Goal: Task Accomplishment & Management: Use online tool/utility

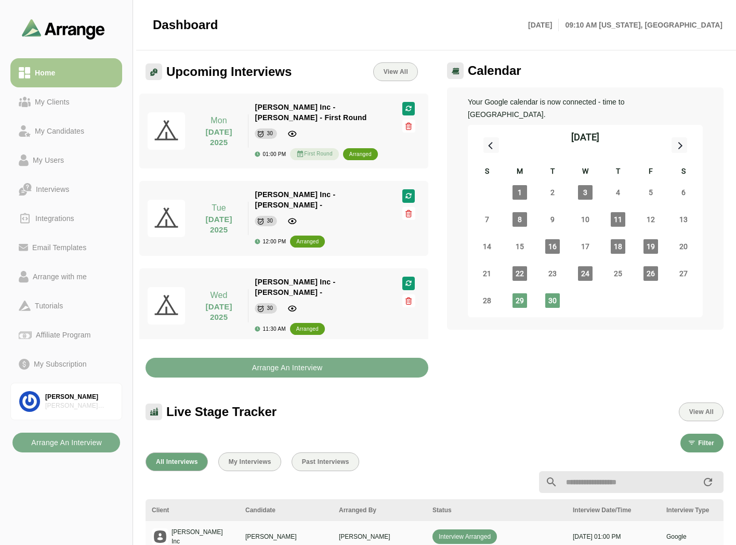
scroll to position [3, 0]
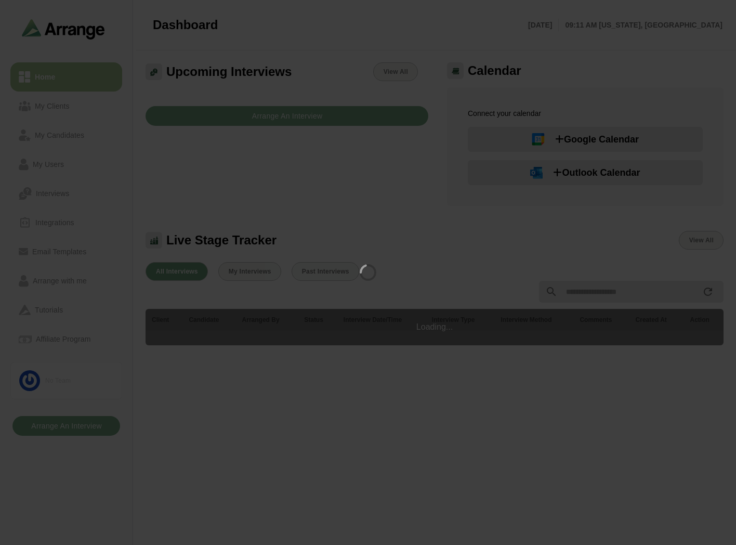
scroll to position [3, 0]
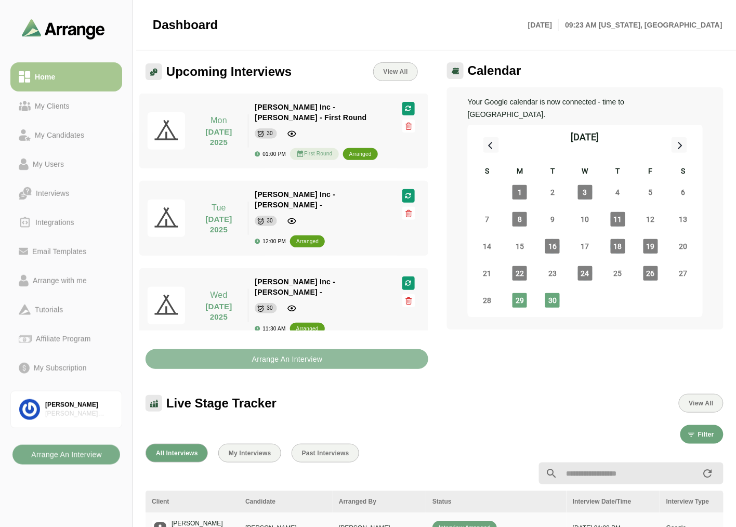
click at [268, 363] on b "Arrange An Interview" at bounding box center [287, 360] width 71 height 20
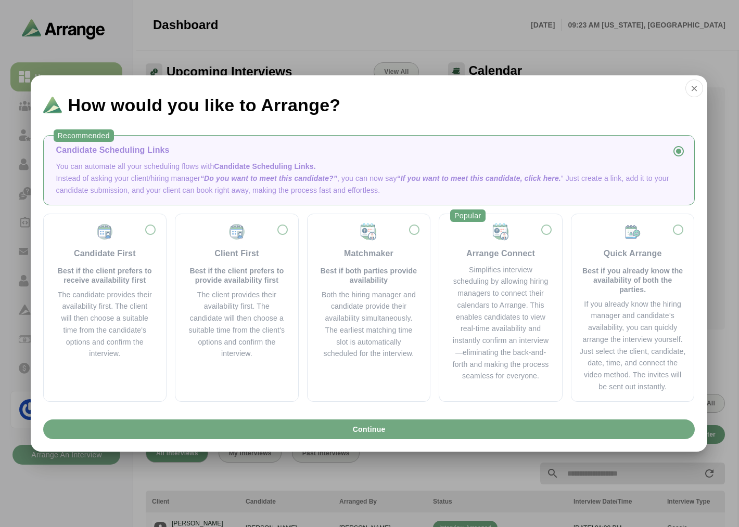
click at [288, 435] on button "Continue" at bounding box center [368, 430] width 651 height 20
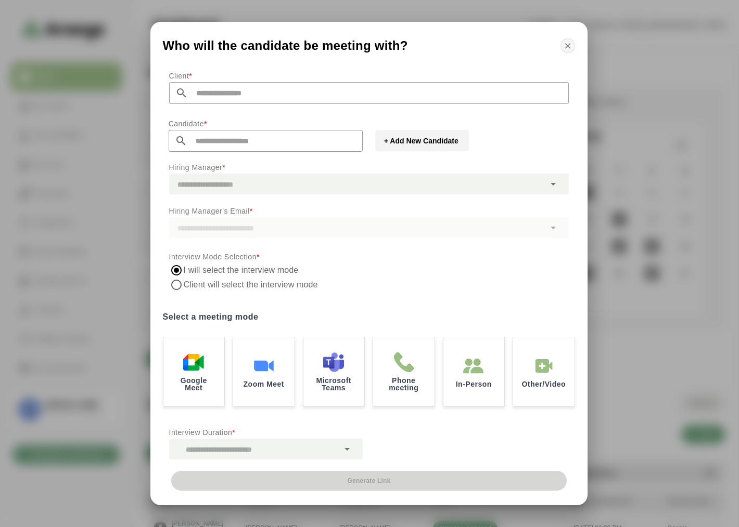
click at [562, 47] on button "button" at bounding box center [567, 45] width 15 height 15
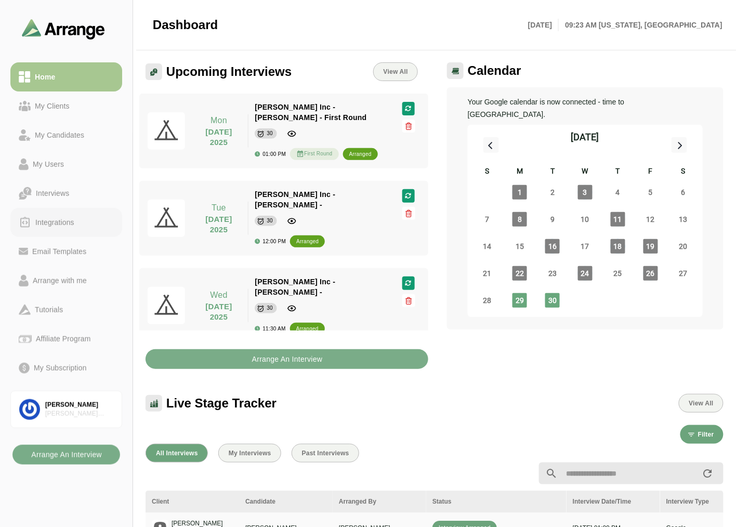
click at [47, 224] on div "Integrations" at bounding box center [54, 222] width 47 height 12
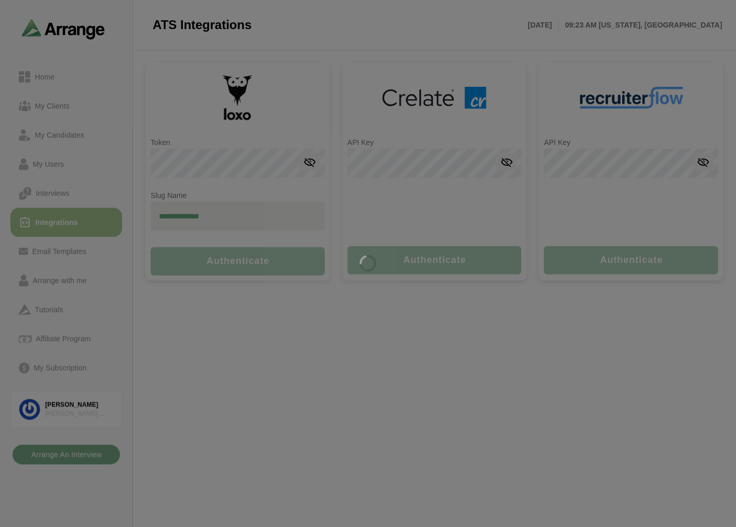
type input "**********"
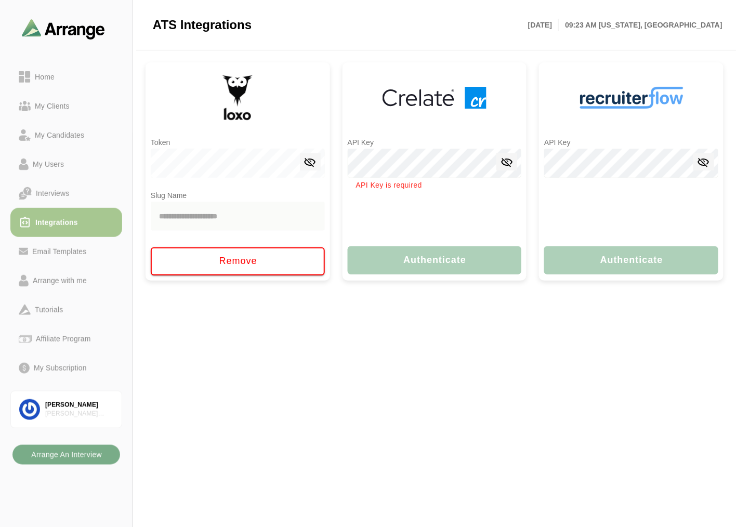
click at [326, 318] on main "**********" at bounding box center [368, 263] width 736 height 527
click at [396, 333] on main "**********" at bounding box center [368, 263] width 736 height 527
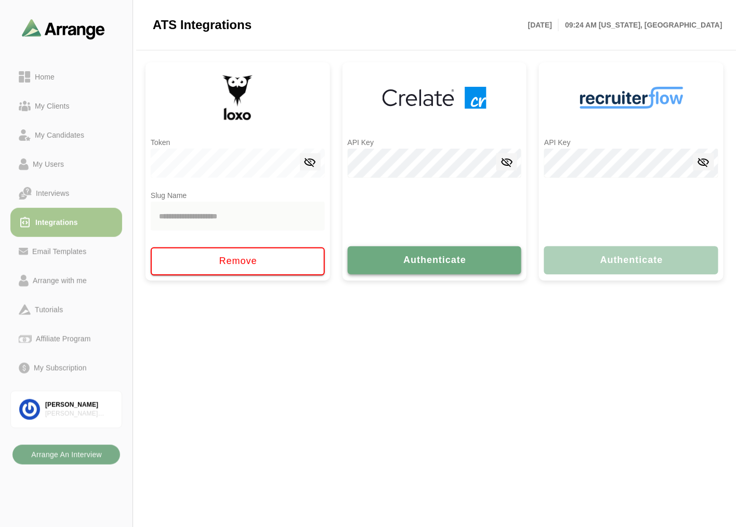
click at [418, 255] on span "Authenticate" at bounding box center [435, 260] width 64 height 11
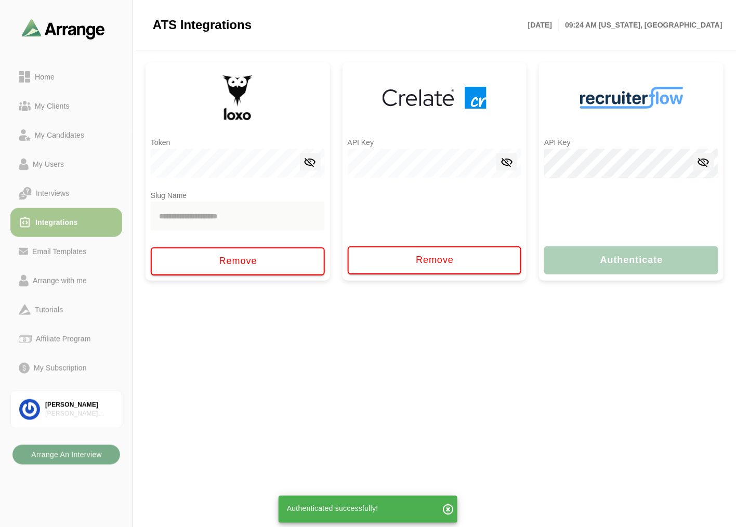
click at [449, 513] on icon "button" at bounding box center [448, 509] width 12 height 12
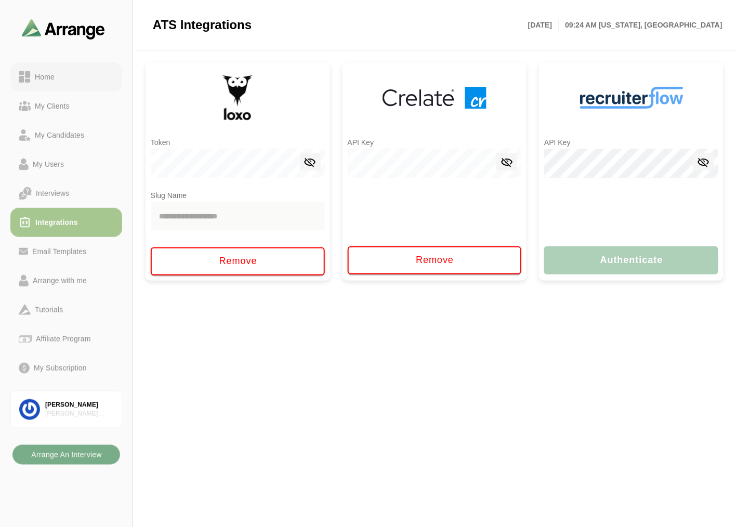
click at [44, 74] on div "Home" at bounding box center [45, 77] width 28 height 12
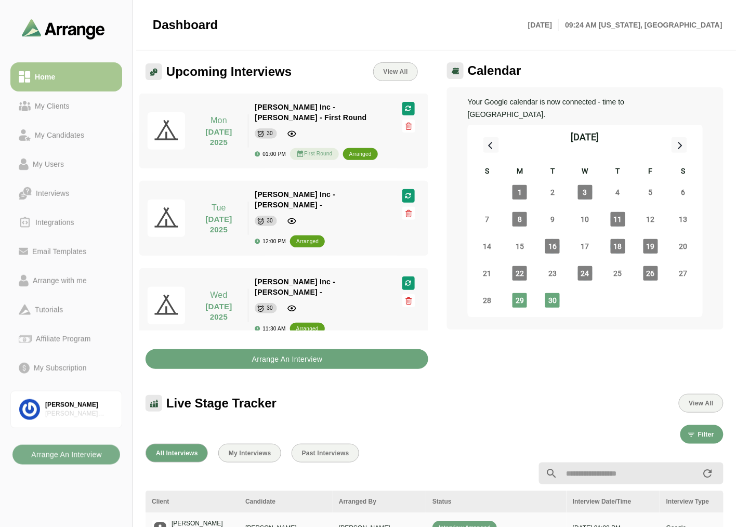
click at [242, 362] on button "Arrange An Interview" at bounding box center [287, 360] width 283 height 20
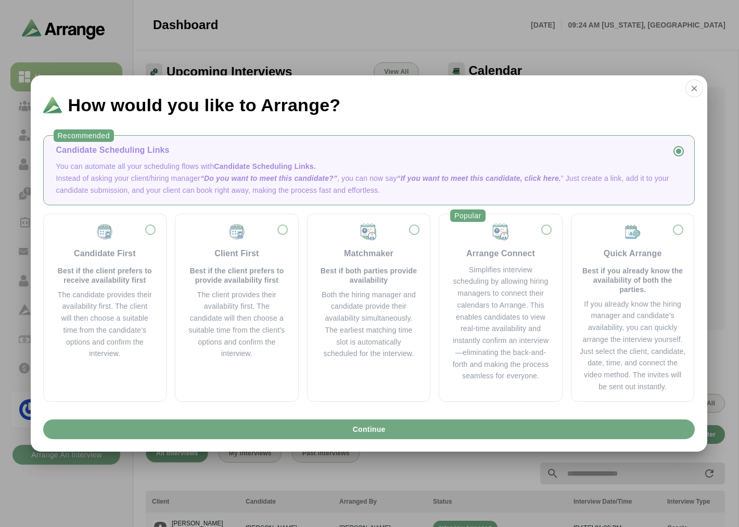
click at [288, 420] on button "Continue" at bounding box center [368, 430] width 651 height 20
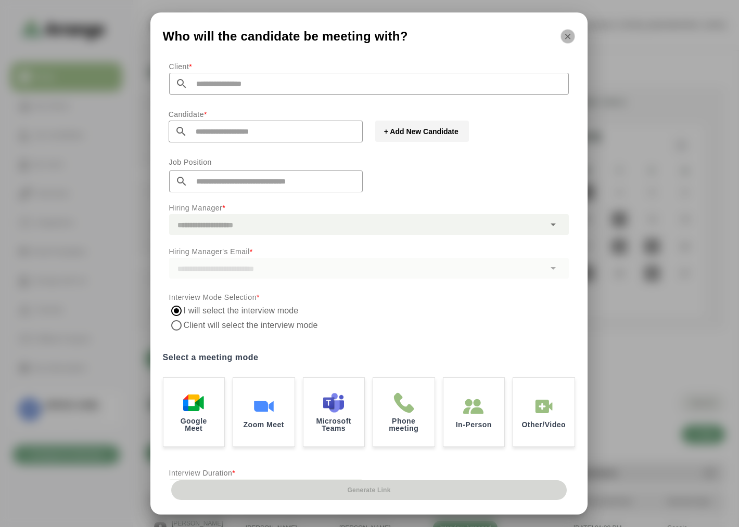
click at [570, 36] on icon "button" at bounding box center [567, 36] width 9 height 9
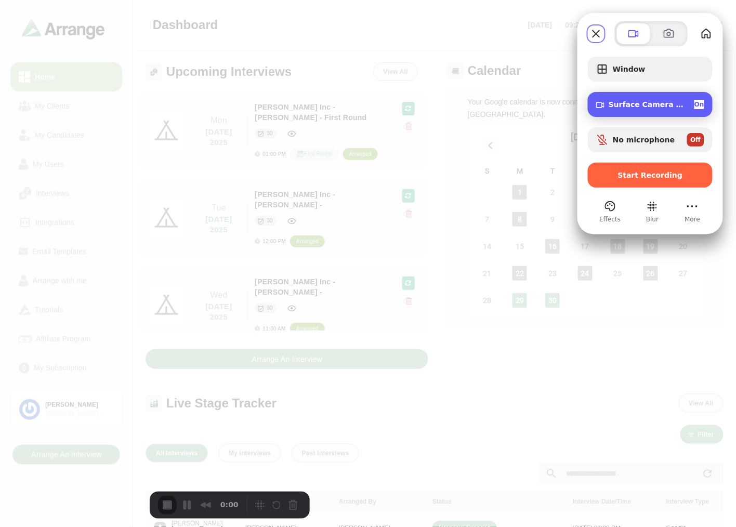
click at [695, 104] on span "On" at bounding box center [700, 104] width 10 height 9
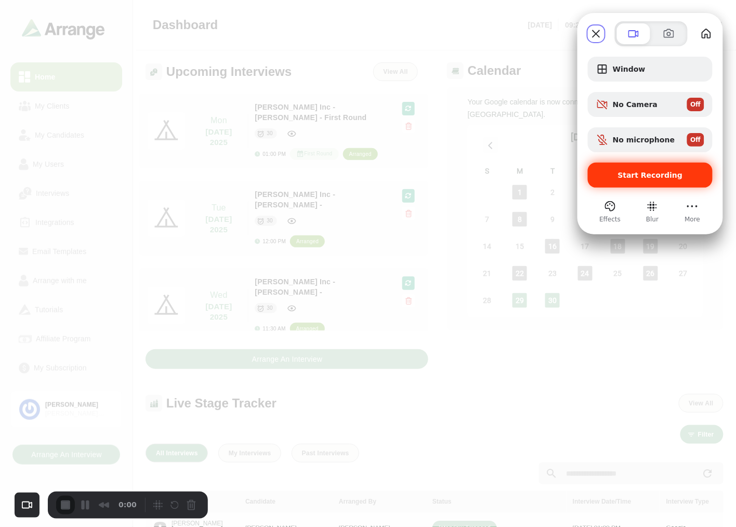
click at [638, 175] on span "Start Recording" at bounding box center [650, 175] width 65 height 8
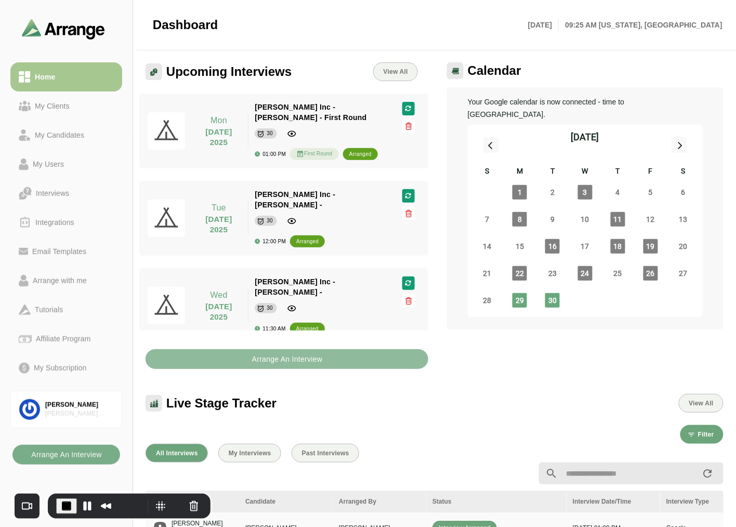
click at [332, 357] on button "Arrange An Interview" at bounding box center [287, 360] width 283 height 20
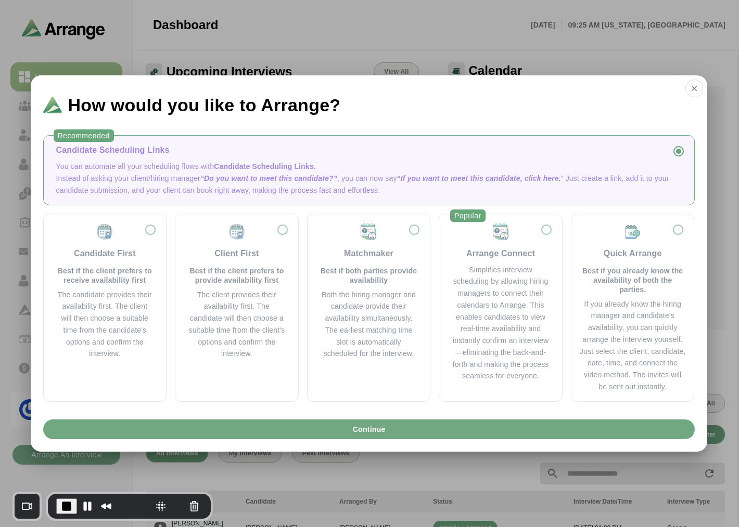
click at [366, 429] on span "Continue" at bounding box center [368, 430] width 33 height 20
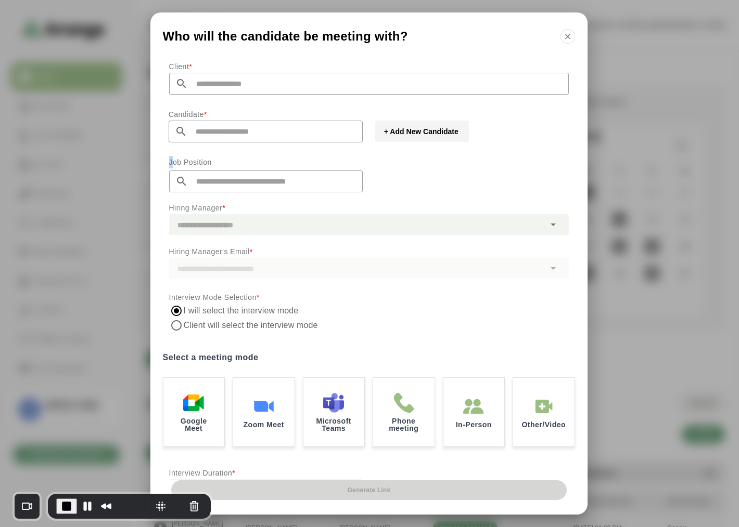
drag, startPoint x: 173, startPoint y: 160, endPoint x: 225, endPoint y: 157, distance: 52.1
click at [225, 157] on div "Client * Candidate * + Add New Candidate Job Position Hiring Manager * Hiring M…" at bounding box center [368, 268] width 437 height 424
click at [226, 157] on div "Candidate *" at bounding box center [265, 136] width 206 height 48
drag, startPoint x: 288, startPoint y: 179, endPoint x: 333, endPoint y: 179, distance: 45.8
click at [333, 179] on input "text" at bounding box center [275, 182] width 175 height 22
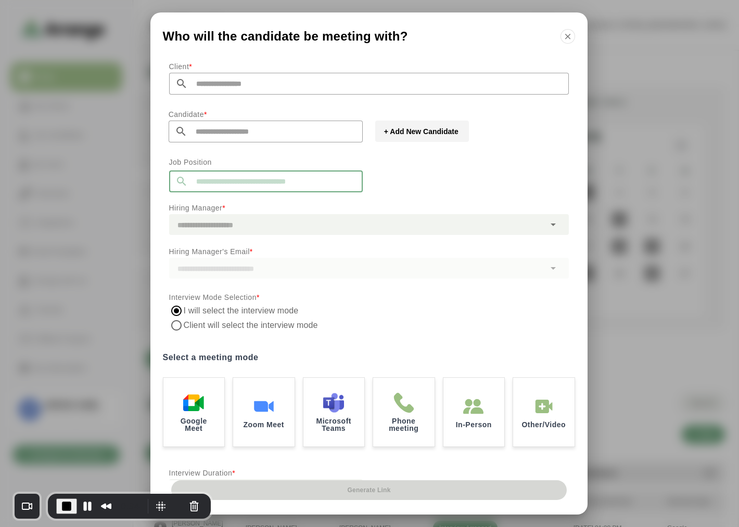
click at [321, 179] on input "text" at bounding box center [275, 182] width 175 height 22
click at [398, 204] on p "Hiring Manager *" at bounding box center [368, 208] width 399 height 12
click at [457, 180] on div "Client * Candidate * + Add New Candidate Job Position Hiring Manager * Hiring M…" at bounding box center [368, 268] width 437 height 424
click at [432, 137] on button "+ Add New Candidate" at bounding box center [422, 131] width 94 height 21
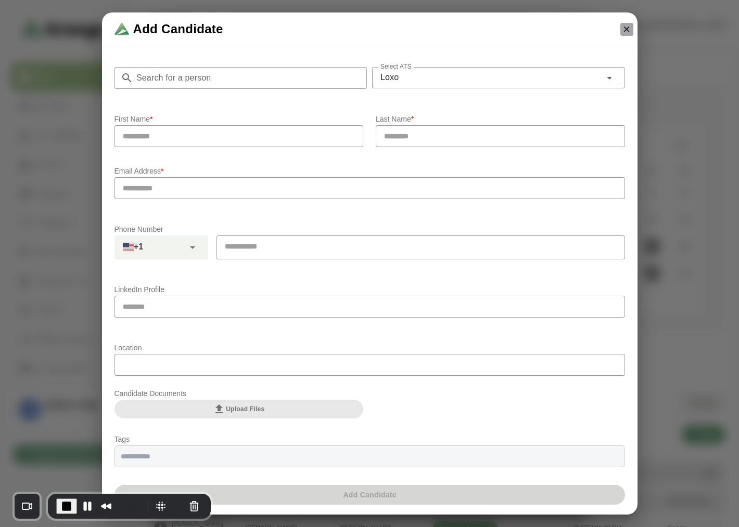
click at [625, 32] on icon "button" at bounding box center [626, 28] width 9 height 9
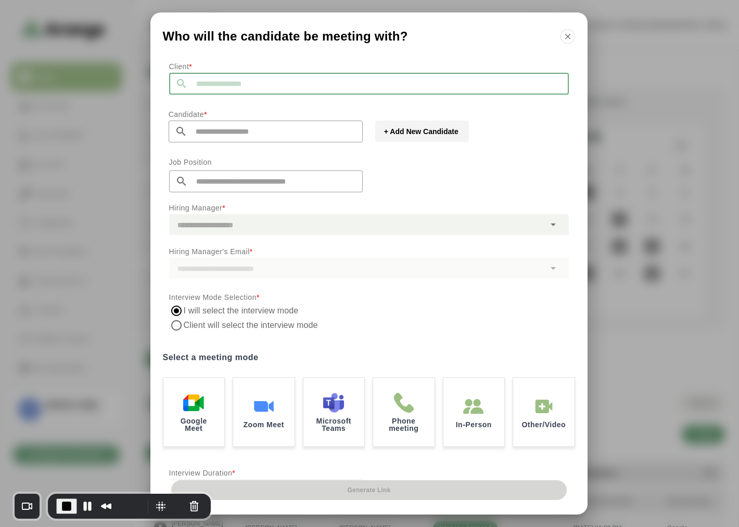
click at [214, 83] on input "text" at bounding box center [378, 84] width 381 height 22
type input "*"
click at [568, 39] on icon "button" at bounding box center [567, 36] width 9 height 9
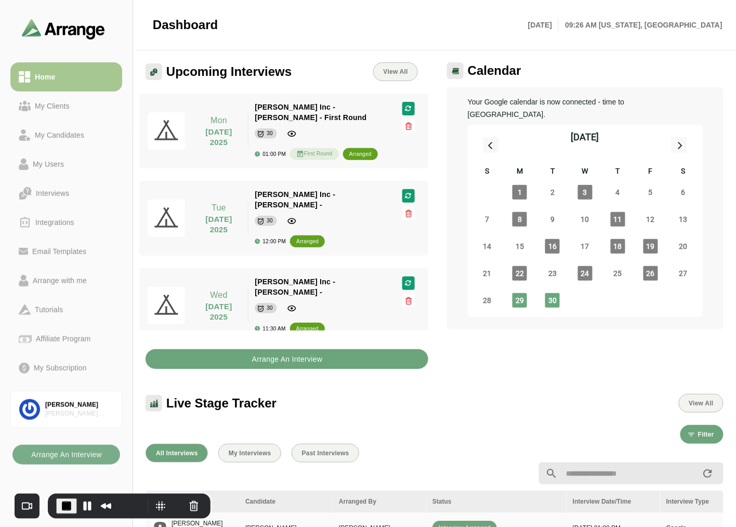
click at [352, 363] on button "Arrange An Interview" at bounding box center [287, 360] width 283 height 20
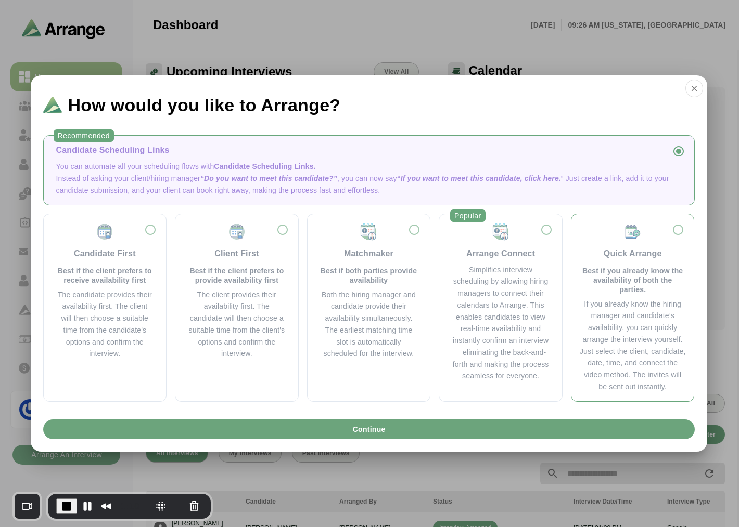
click at [619, 267] on p "Best if you already know the availability of both the parties." at bounding box center [632, 280] width 106 height 28
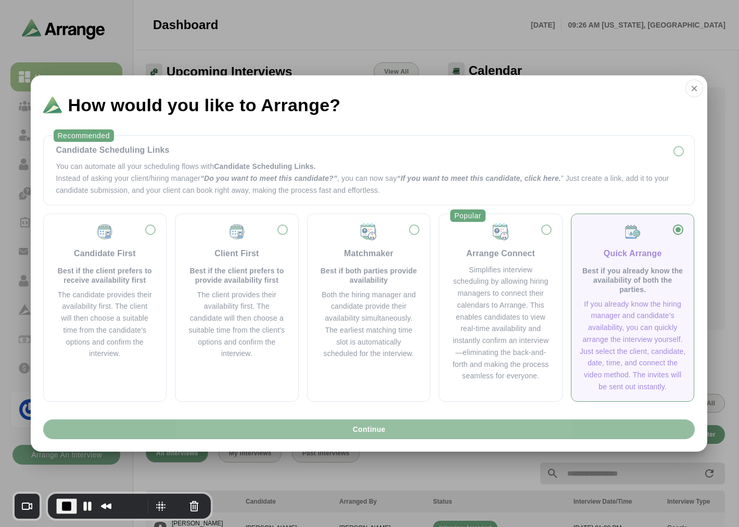
click at [373, 433] on span "Continue" at bounding box center [368, 430] width 33 height 20
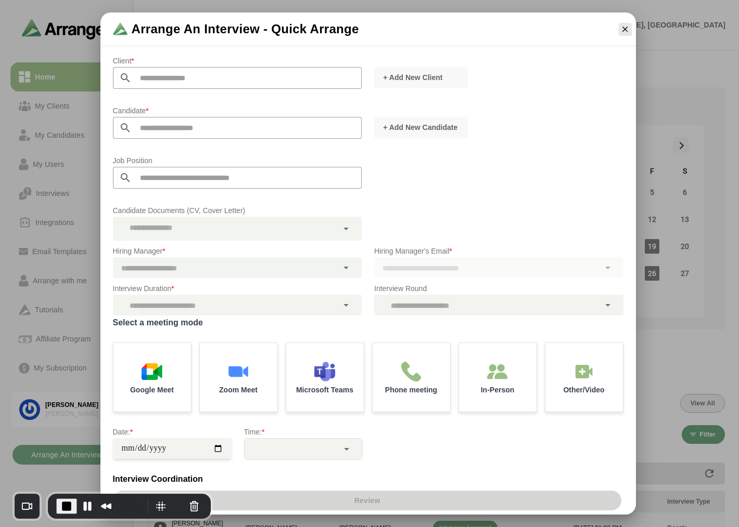
click at [163, 77] on input "text" at bounding box center [247, 78] width 230 height 22
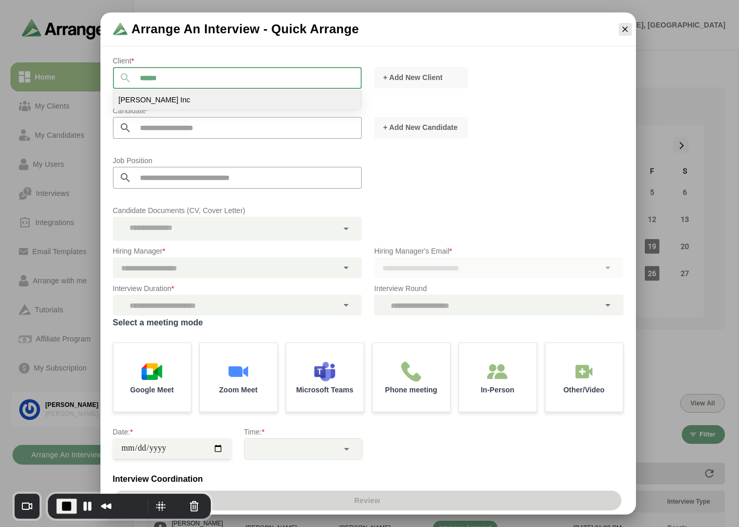
click at [150, 99] on li "[PERSON_NAME] Inc" at bounding box center [237, 100] width 248 height 20
type input "*******"
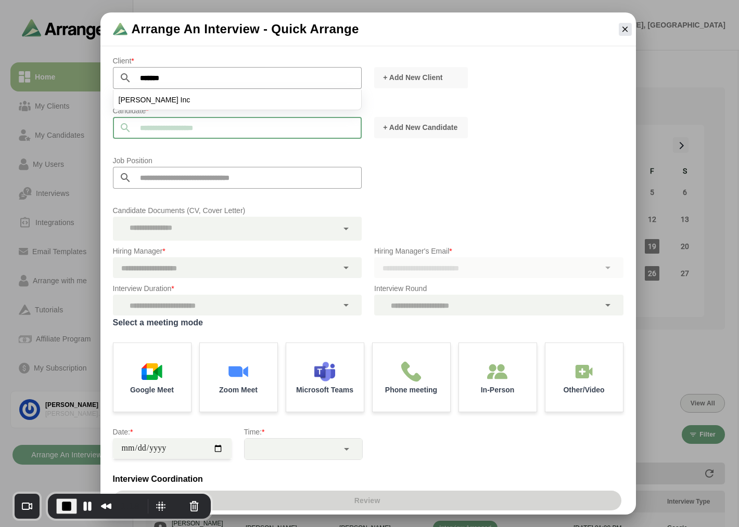
click at [152, 133] on input "text" at bounding box center [247, 128] width 230 height 22
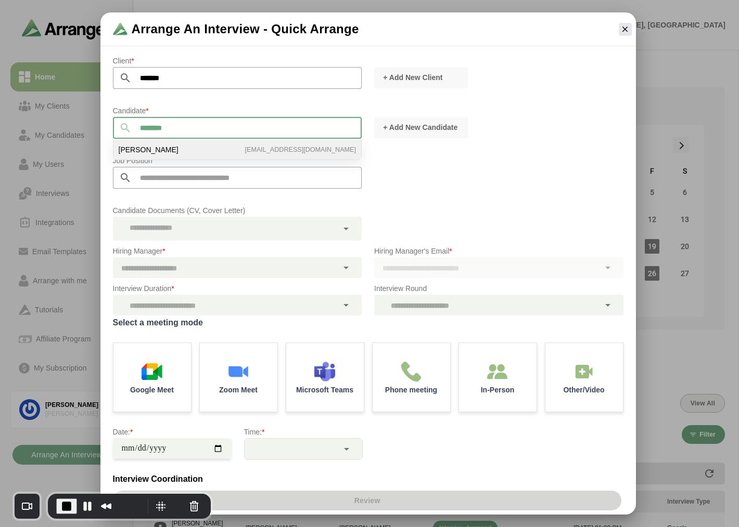
click at [172, 148] on li "Ben Johnson bgabay88+77@gmail.com" at bounding box center [237, 150] width 248 height 20
type input "**********"
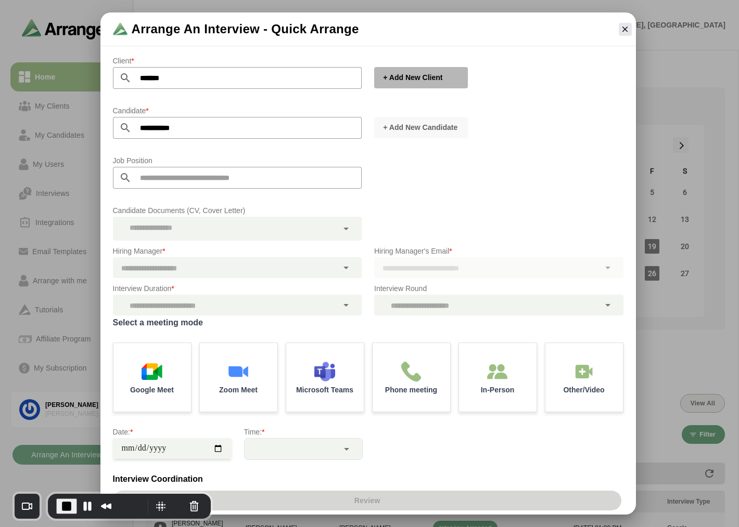
click at [394, 73] on span "+ Add New Client" at bounding box center [412, 77] width 60 height 10
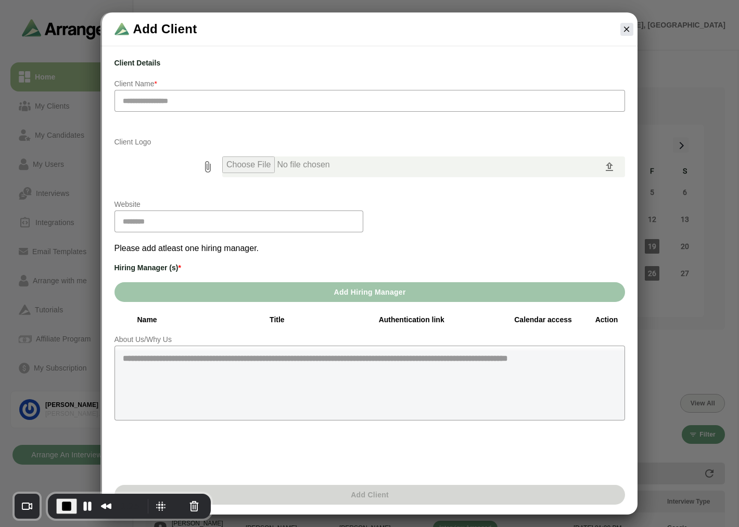
click at [379, 295] on span "Add Hiring Manager" at bounding box center [369, 292] width 72 height 20
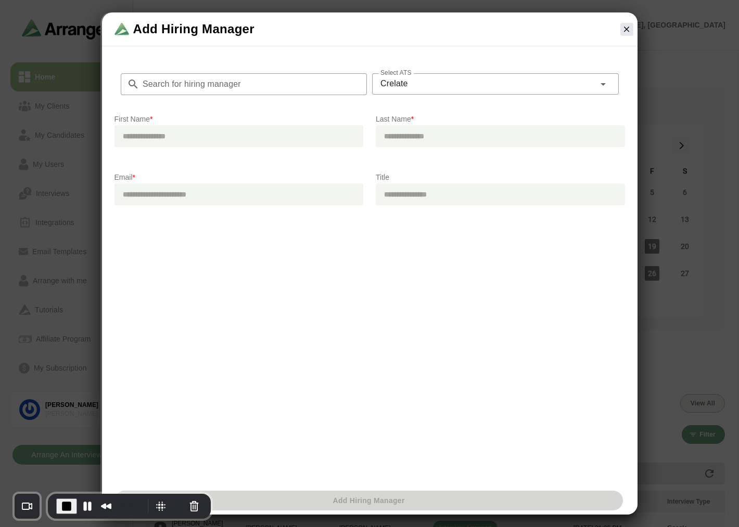
click at [456, 85] on div "Crelate *******" at bounding box center [483, 83] width 223 height 21
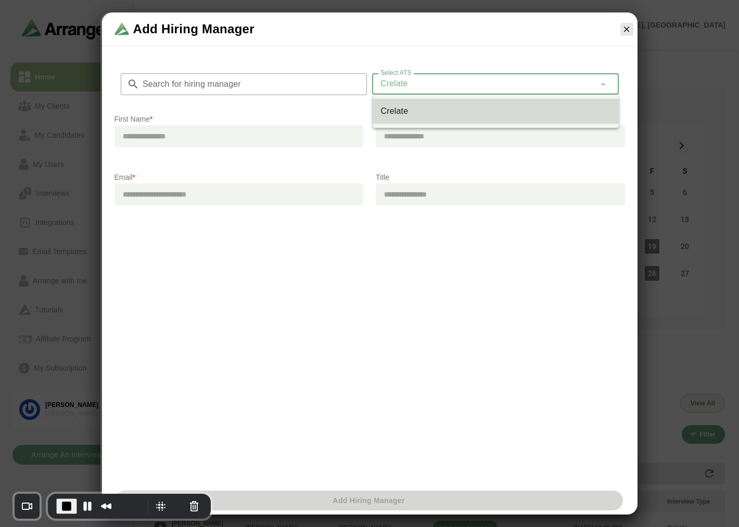
click at [456, 85] on div "Crelate *******" at bounding box center [483, 83] width 223 height 21
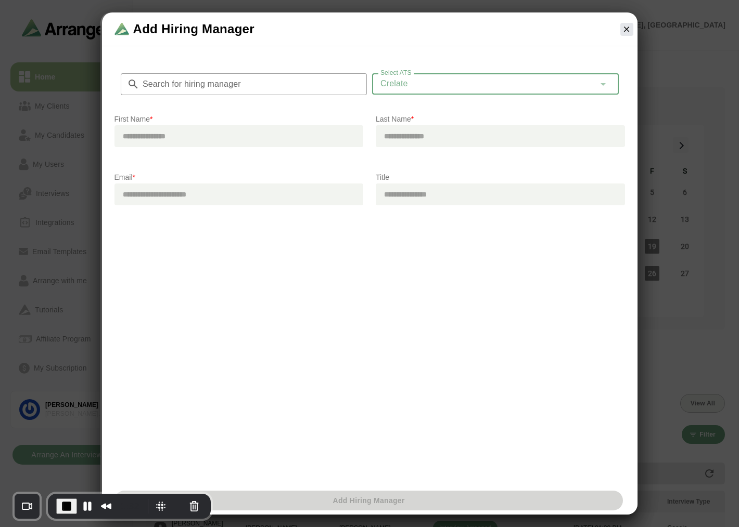
click at [435, 89] on div "Crelate *******" at bounding box center [483, 83] width 223 height 21
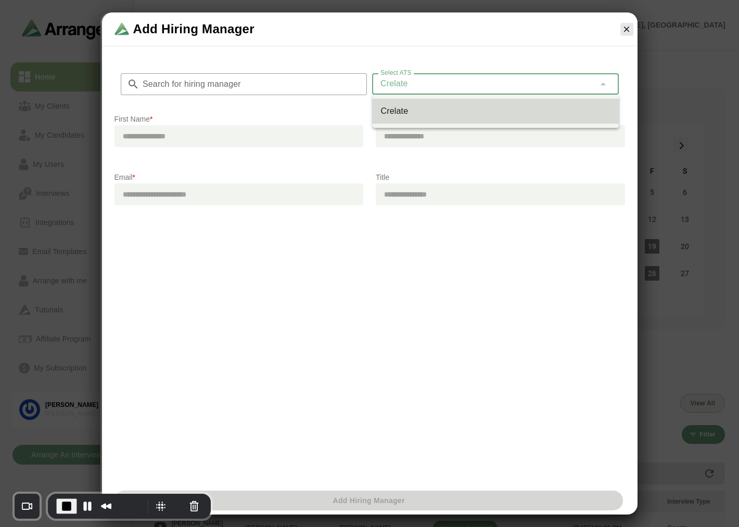
click at [408, 50] on div "Search for hiring manager Search for hiring manager Select ATS Crelate ******* …" at bounding box center [369, 136] width 523 height 173
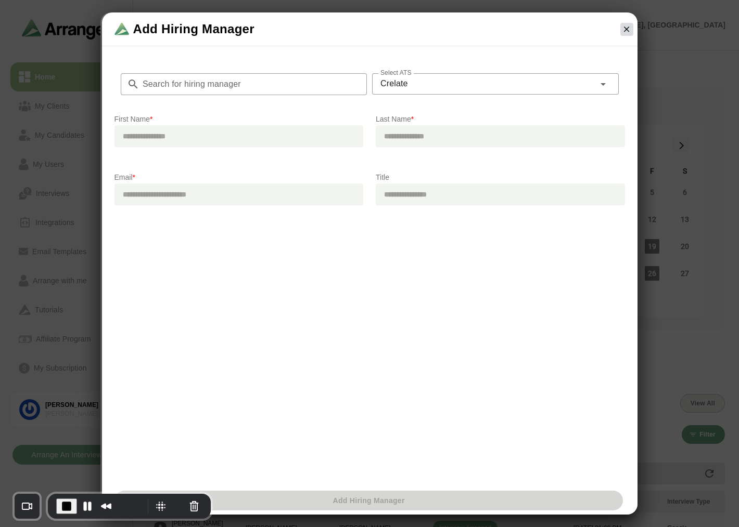
click at [624, 26] on icon "button" at bounding box center [626, 28] width 9 height 9
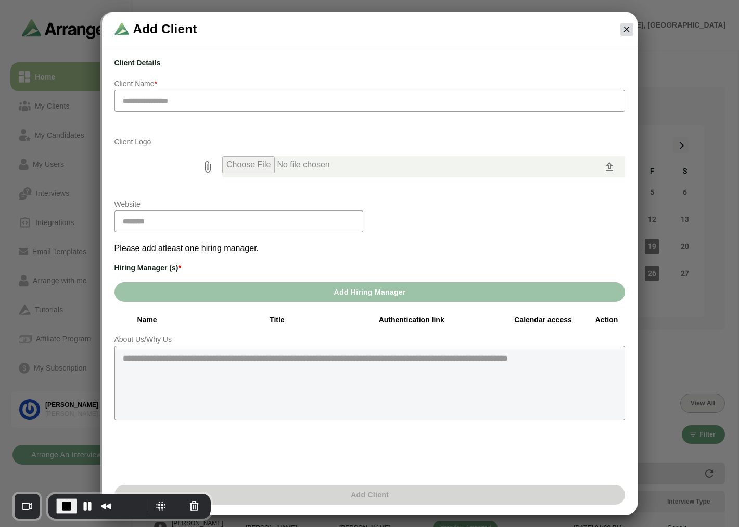
click at [629, 33] on icon "button" at bounding box center [626, 28] width 9 height 9
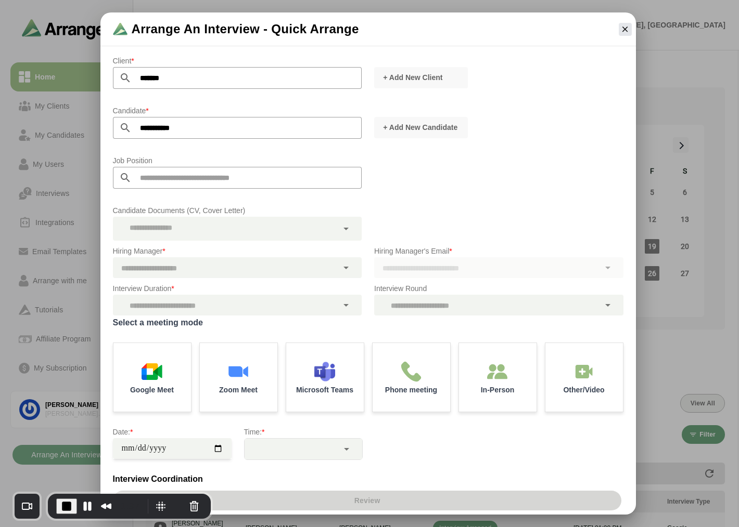
click at [185, 178] on input "text" at bounding box center [247, 178] width 230 height 22
click at [187, 261] on div at bounding box center [225, 267] width 225 height 21
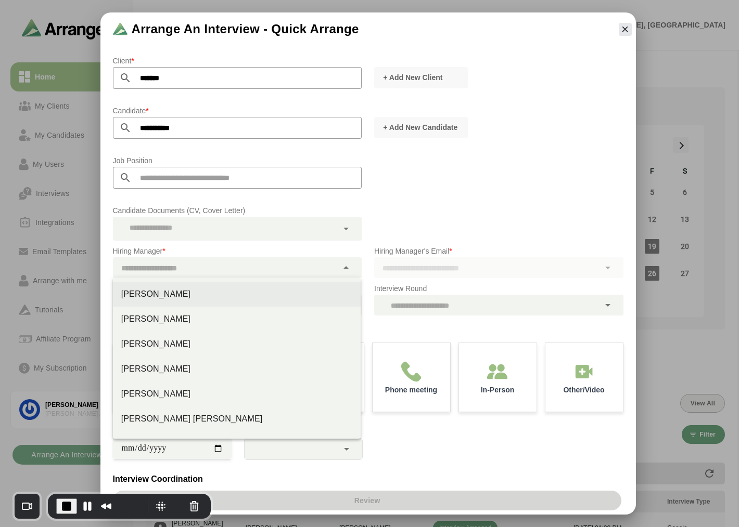
click at [162, 296] on div "Jay Smith" at bounding box center [236, 294] width 231 height 12
type input "*********"
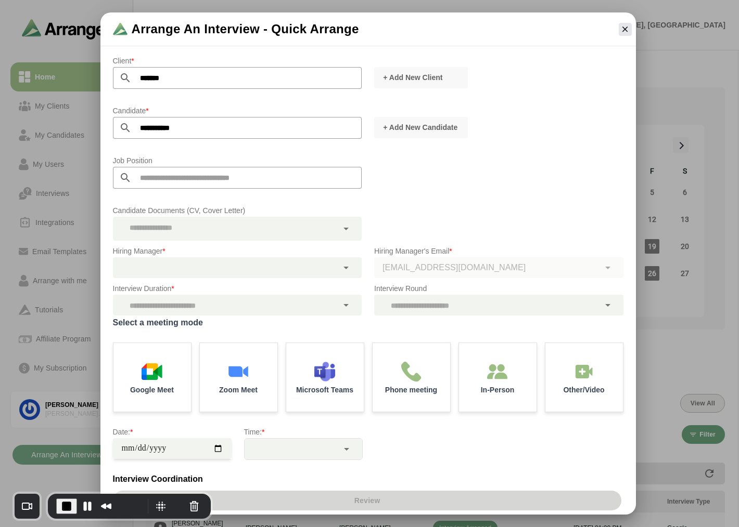
click at [191, 316] on label "Select a meeting mode" at bounding box center [368, 323] width 510 height 15
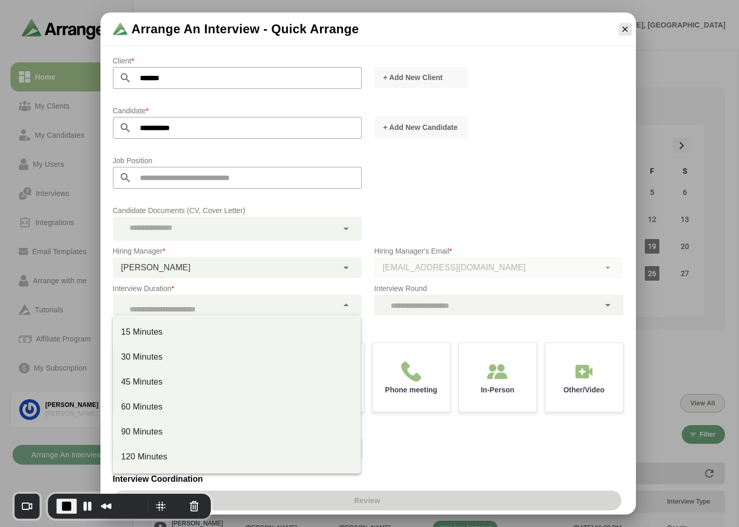
click at [196, 314] on div at bounding box center [225, 305] width 225 height 21
drag, startPoint x: 153, startPoint y: 330, endPoint x: 138, endPoint y: 348, distance: 23.6
click at [138, 348] on div "15 Minutes 30 Minutes 45 Minutes 60 Minutes 90 Minutes 120 Minutes" at bounding box center [237, 395] width 248 height 158
click at [138, 348] on div "30 Minutes" at bounding box center [237, 357] width 248 height 25
type input "**"
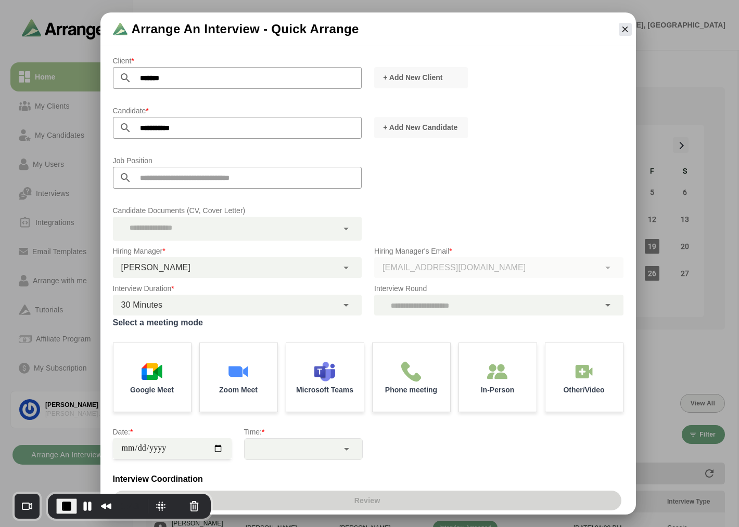
click at [456, 306] on div at bounding box center [486, 305] width 225 height 21
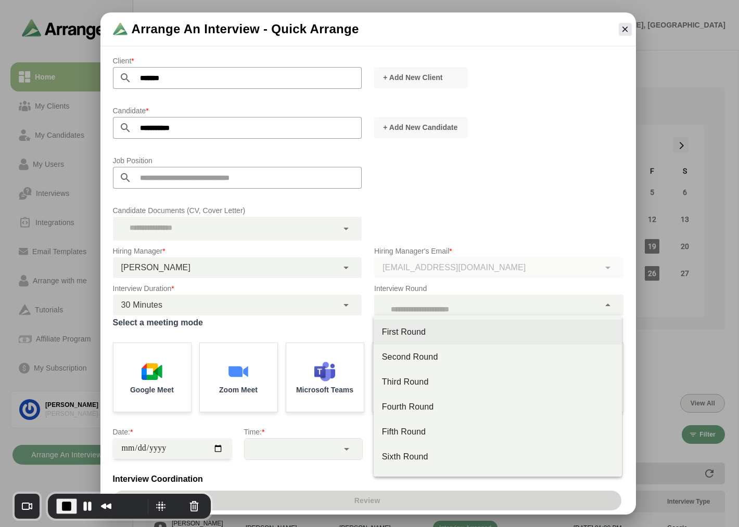
click at [410, 333] on div "First Round" at bounding box center [497, 332] width 231 height 12
type input "**"
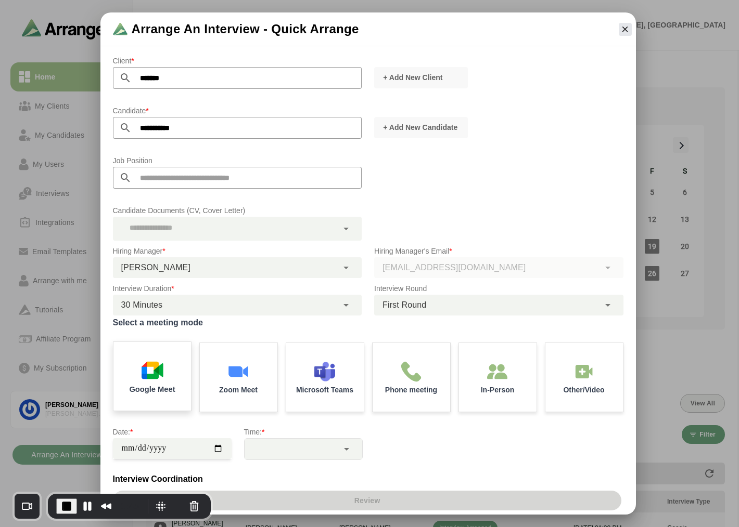
click at [152, 375] on img at bounding box center [152, 370] width 22 height 22
click at [216, 450] on input "date" at bounding box center [172, 448] width 119 height 21
type input "**********"
click at [296, 448] on div at bounding box center [291, 449] width 94 height 21
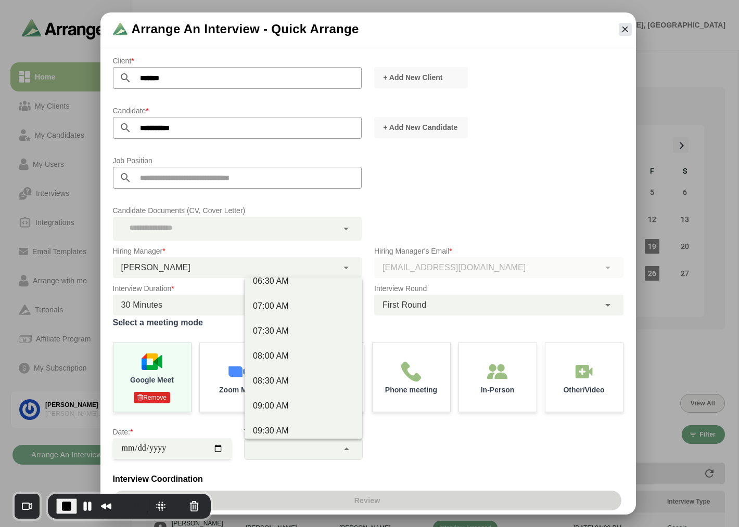
scroll to position [115, 0]
click at [278, 398] on div "10:30 AM" at bounding box center [303, 403] width 101 height 12
type input "********"
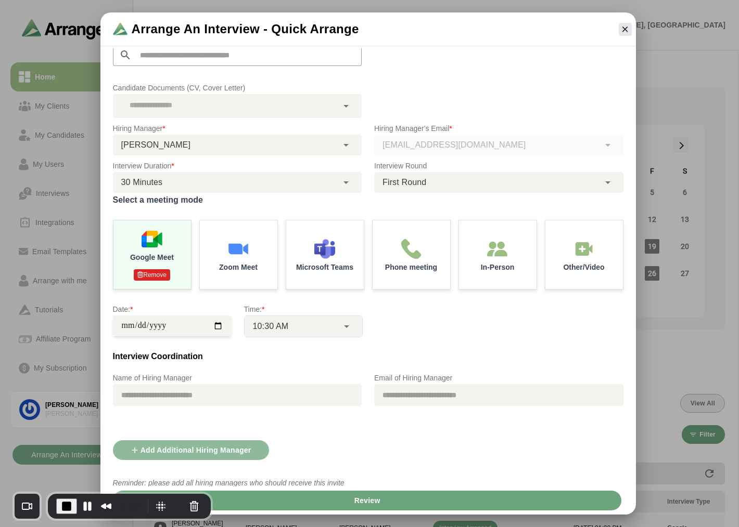
scroll to position [136, 0]
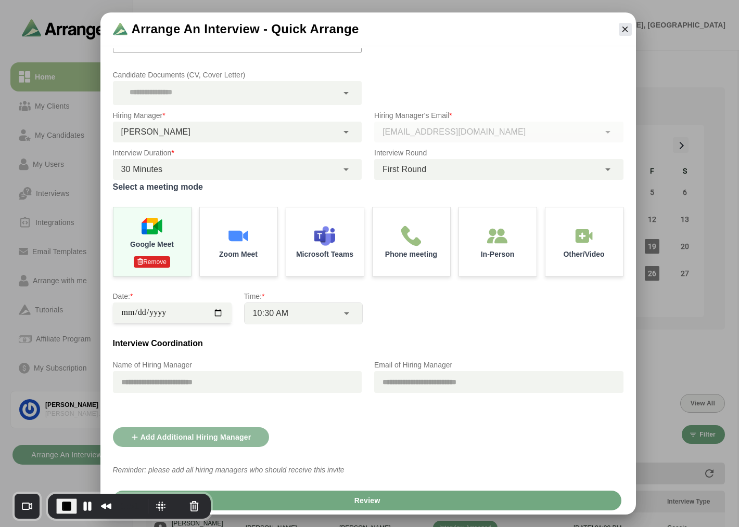
click at [382, 503] on button "Review" at bounding box center [367, 501] width 508 height 20
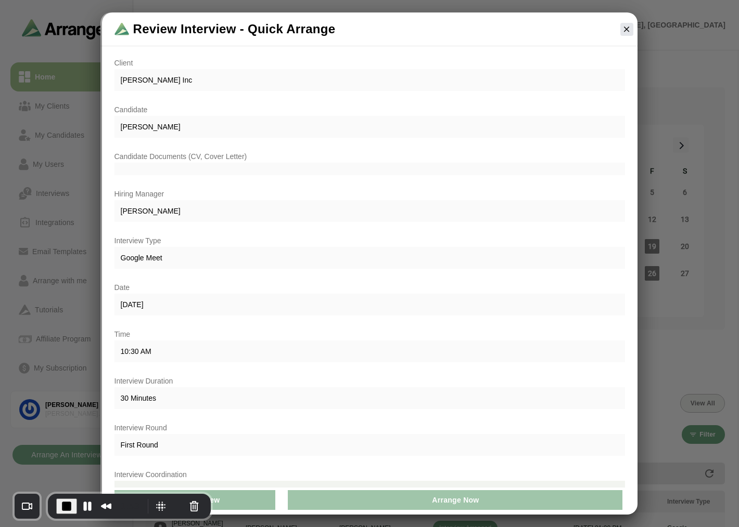
click at [413, 500] on button "Arrange Now" at bounding box center [455, 500] width 334 height 20
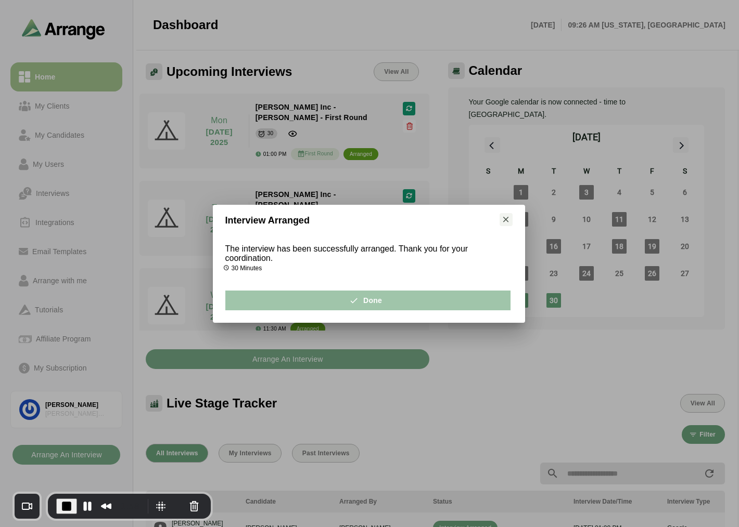
click at [340, 302] on button "Done" at bounding box center [367, 301] width 285 height 20
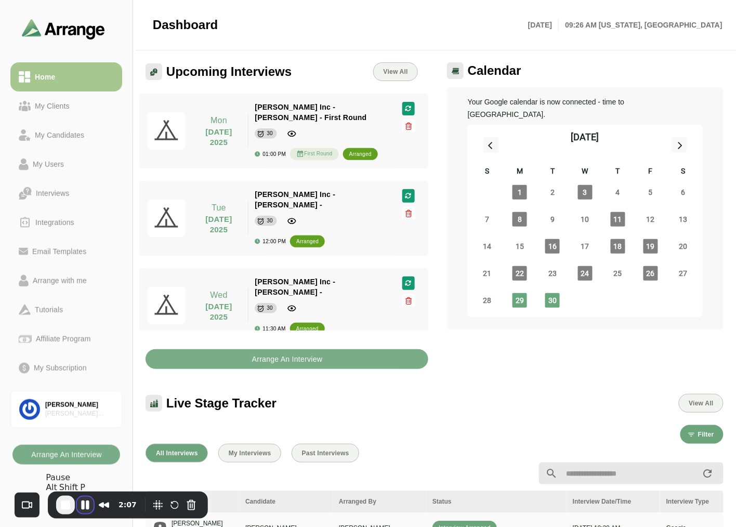
click at [82, 505] on button "Pause Recording" at bounding box center [85, 505] width 17 height 17
click at [189, 507] on button "Cancel Recording" at bounding box center [191, 505] width 17 height 17
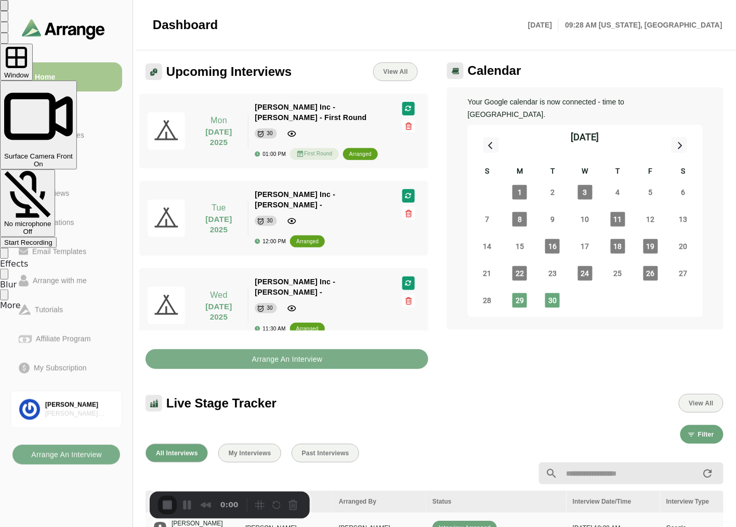
click at [51, 228] on div "Off" at bounding box center [27, 232] width 47 height 8
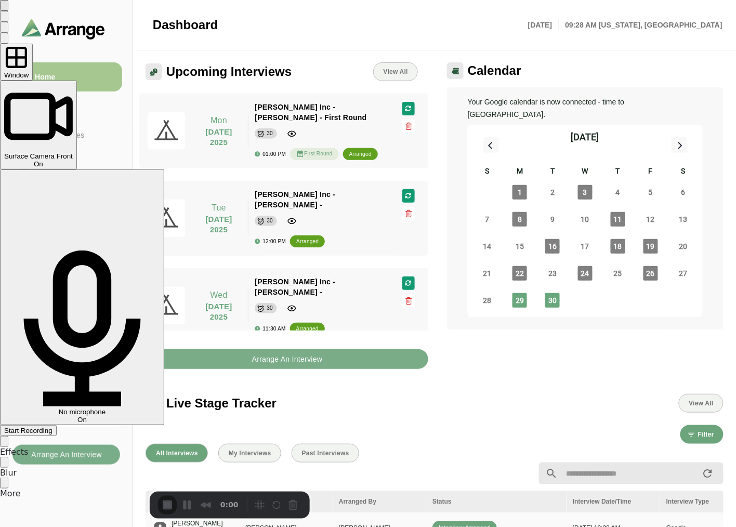
click at [73, 160] on div "On" at bounding box center [38, 164] width 69 height 8
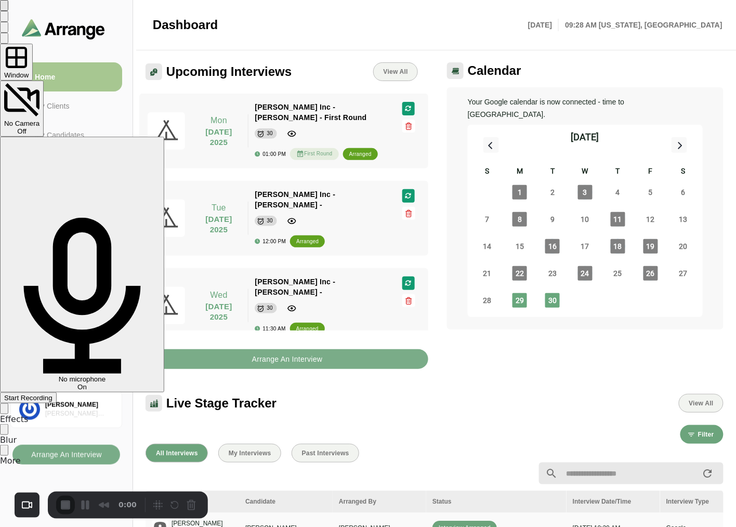
click at [106, 376] on span "No microphone" at bounding box center [82, 380] width 47 height 8
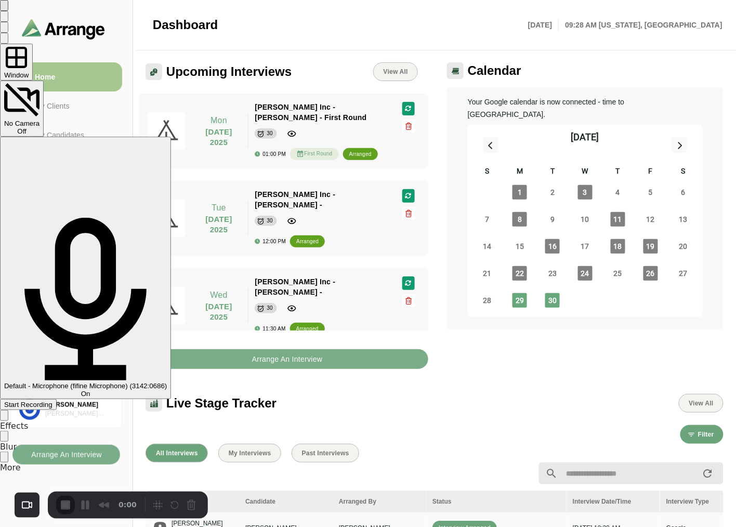
click at [53, 401] on span "Start Recording" at bounding box center [28, 405] width 48 height 8
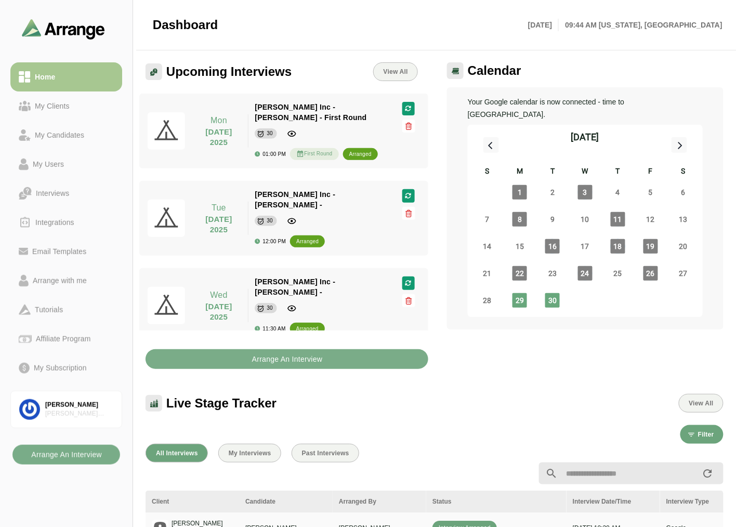
click at [425, 21] on div at bounding box center [370, 25] width 304 height 28
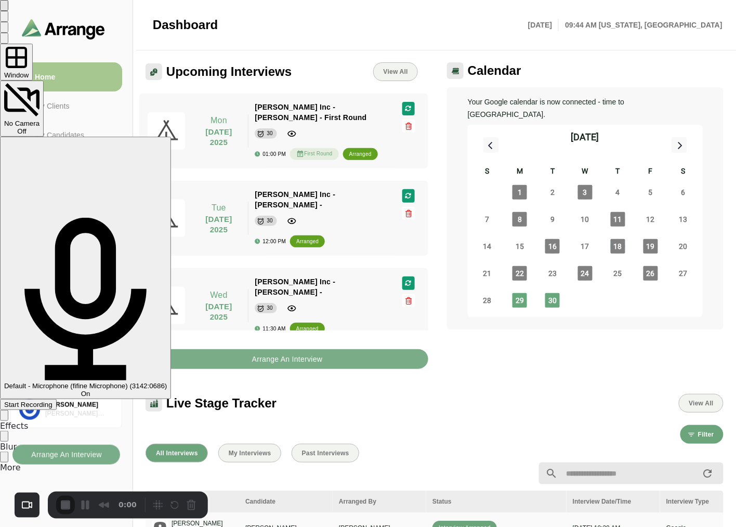
click at [53, 401] on div "Start Recording" at bounding box center [28, 405] width 48 height 8
click at [53, 401] on span "Start Recording" at bounding box center [28, 405] width 48 height 8
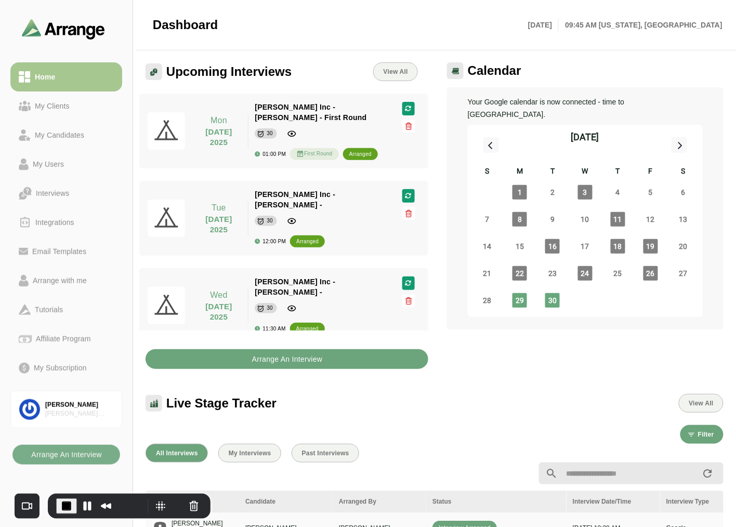
click at [314, 361] on b "Arrange An Interview" at bounding box center [287, 360] width 71 height 20
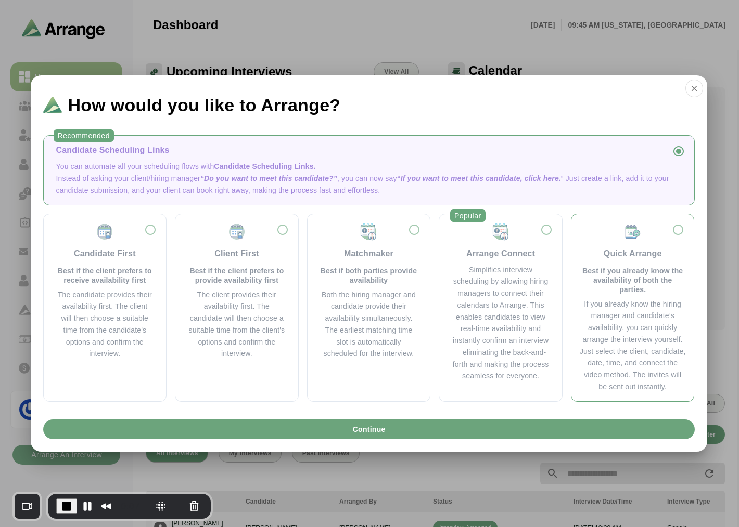
click at [654, 300] on div "If you already know the hiring manager and candidate’s availability, you can qu…" at bounding box center [632, 346] width 106 height 95
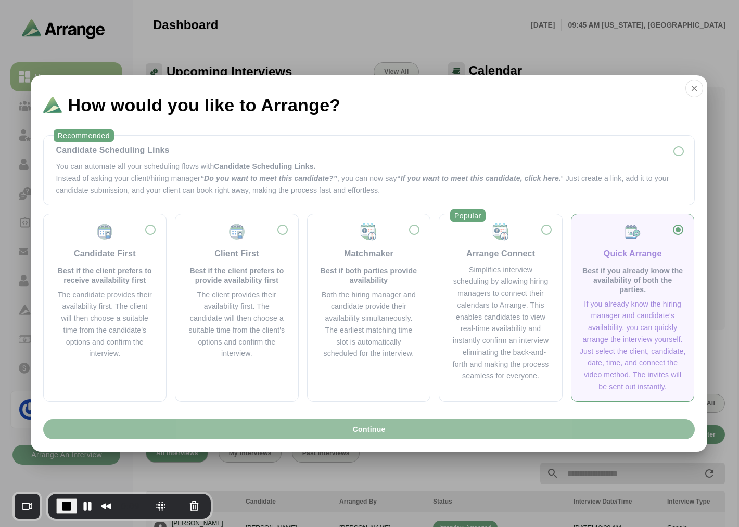
click at [368, 429] on span "Continue" at bounding box center [368, 430] width 33 height 20
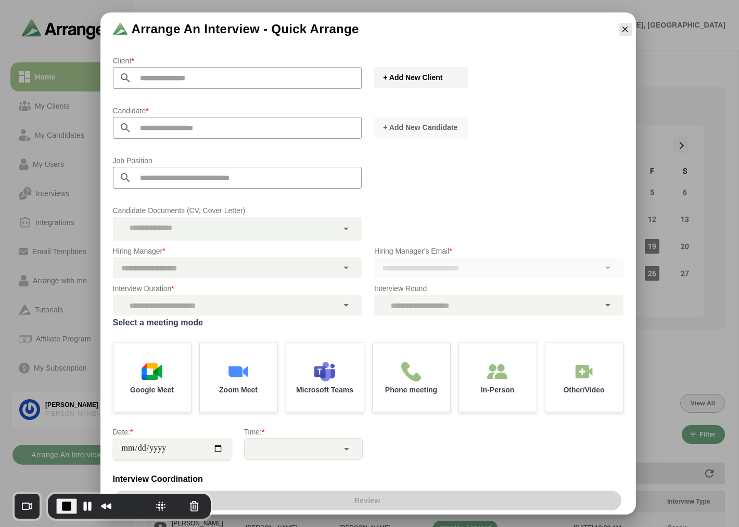
click at [385, 77] on span "+ Add New Client" at bounding box center [412, 77] width 60 height 10
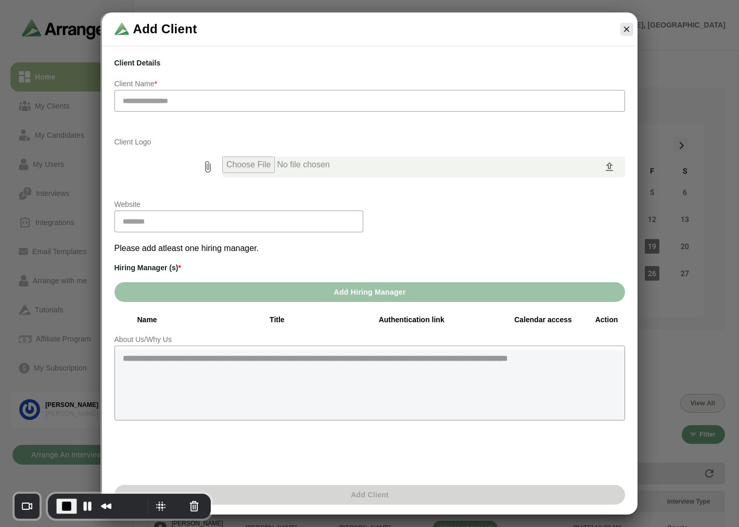
click at [343, 281] on div "Client Details Client Name * Client Logo Website Please add atleast one hiring …" at bounding box center [369, 277] width 523 height 455
click at [364, 301] on span "Add Hiring Manager" at bounding box center [369, 292] width 72 height 20
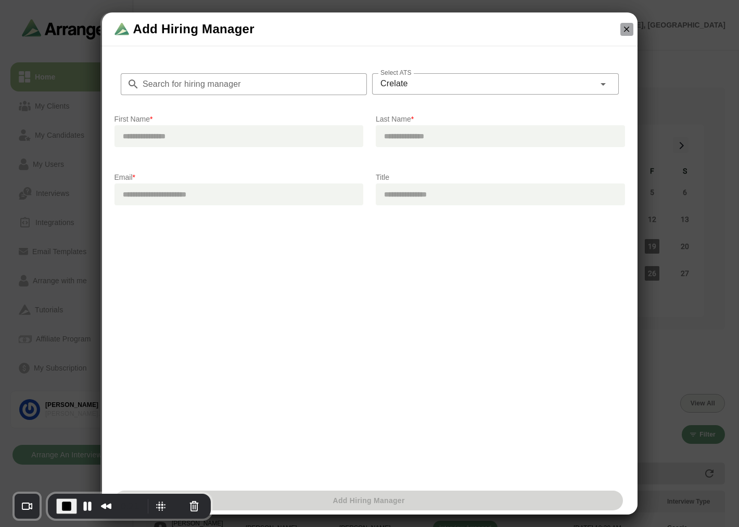
click at [626, 33] on icon "button" at bounding box center [626, 28] width 9 height 9
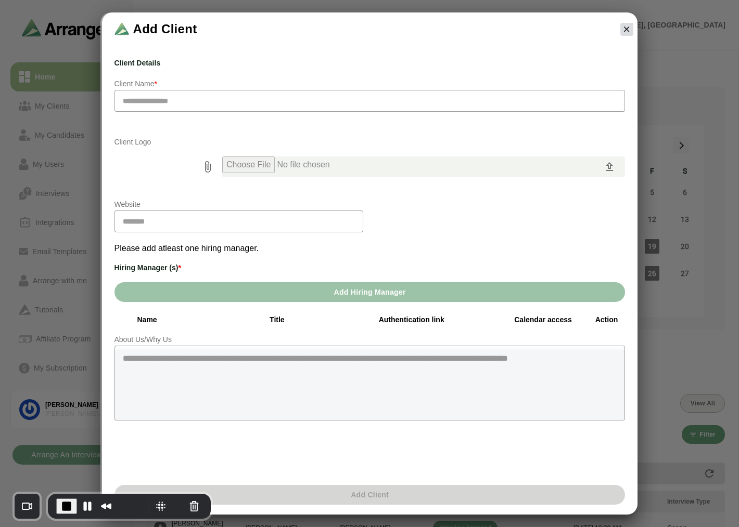
click at [627, 33] on icon "button" at bounding box center [626, 28] width 9 height 9
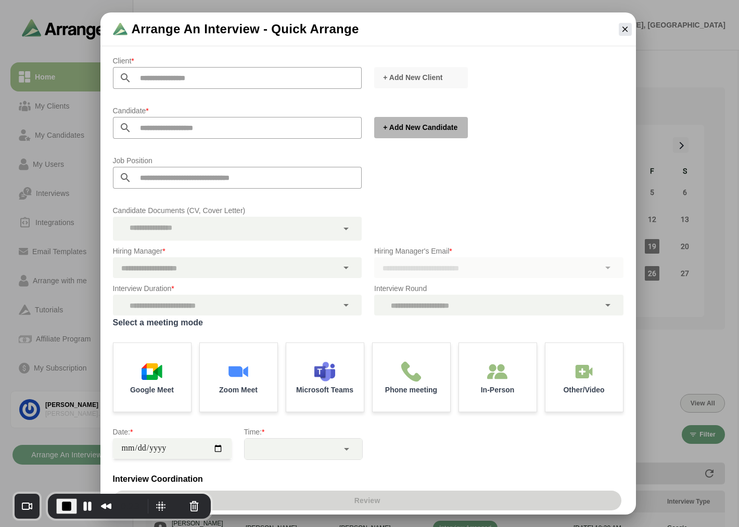
click at [414, 120] on button "+ Add New Candidate" at bounding box center [421, 127] width 94 height 21
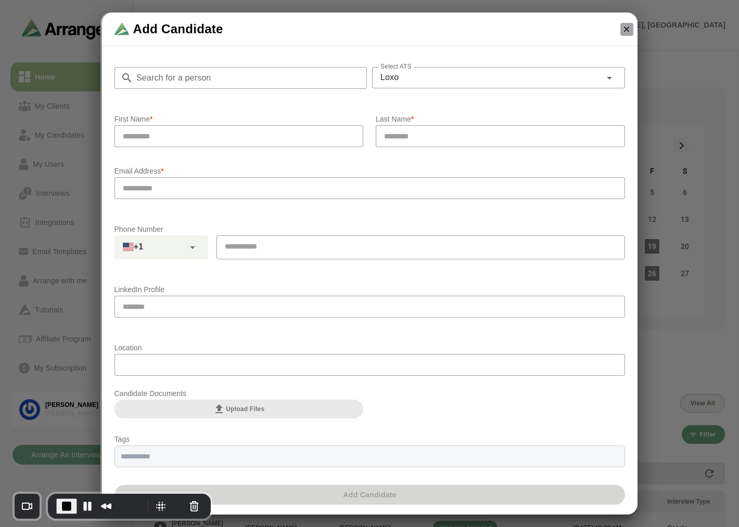
click at [623, 28] on icon "button" at bounding box center [626, 28] width 9 height 9
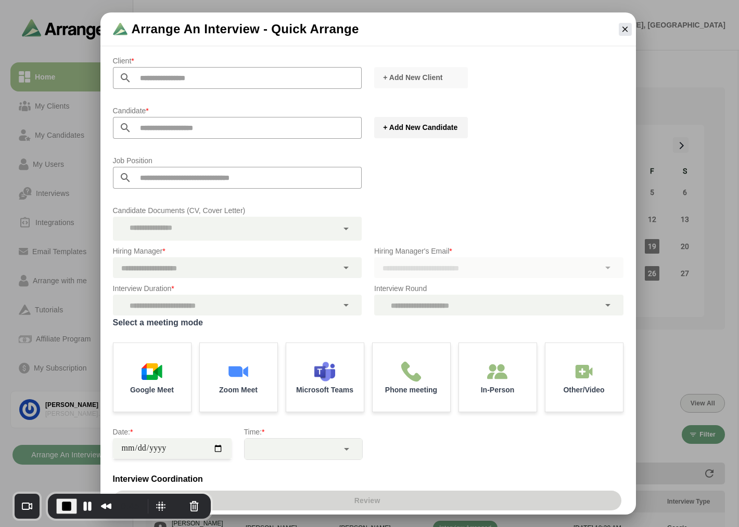
click at [422, 123] on span "+ Add New Candidate" at bounding box center [419, 127] width 75 height 10
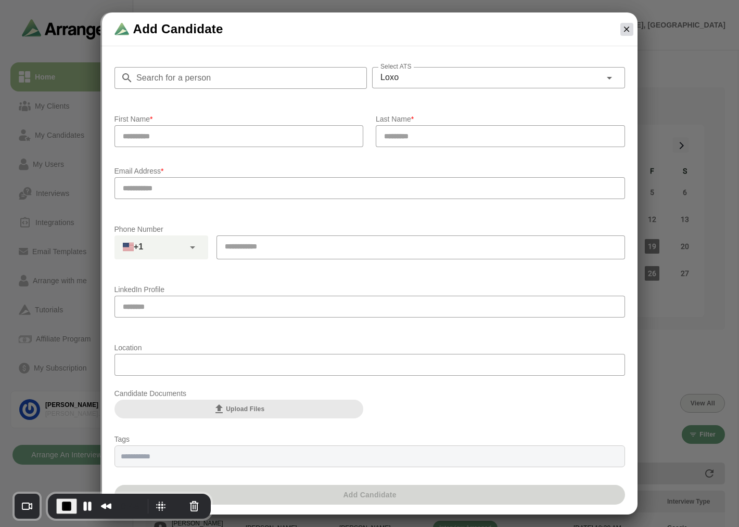
click at [623, 32] on icon "button" at bounding box center [626, 28] width 9 height 9
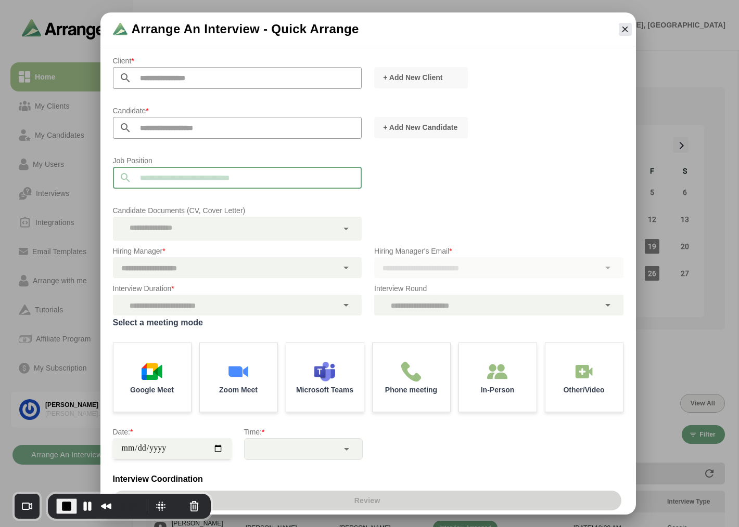
drag, startPoint x: 232, startPoint y: 177, endPoint x: 281, endPoint y: 181, distance: 48.5
click at [281, 181] on input "text" at bounding box center [247, 178] width 230 height 22
click at [280, 180] on input "text" at bounding box center [247, 178] width 230 height 22
click at [433, 187] on div "Job Position" at bounding box center [368, 177] width 523 height 58
click at [625, 32] on icon "button" at bounding box center [624, 28] width 9 height 9
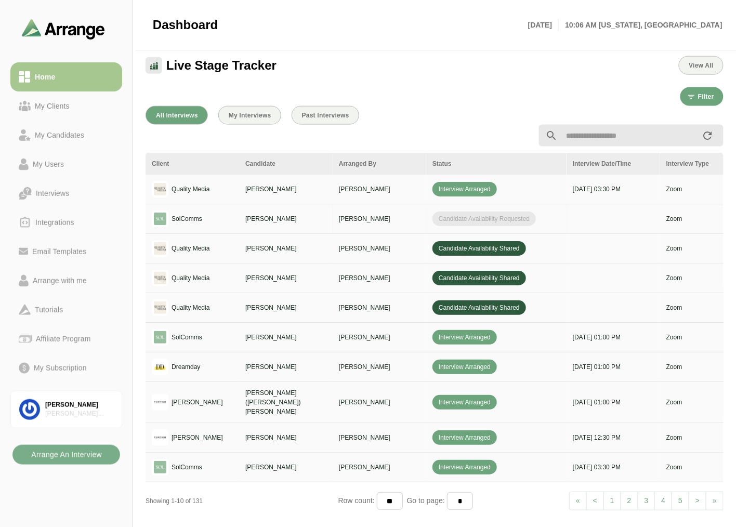
scroll to position [346, 0]
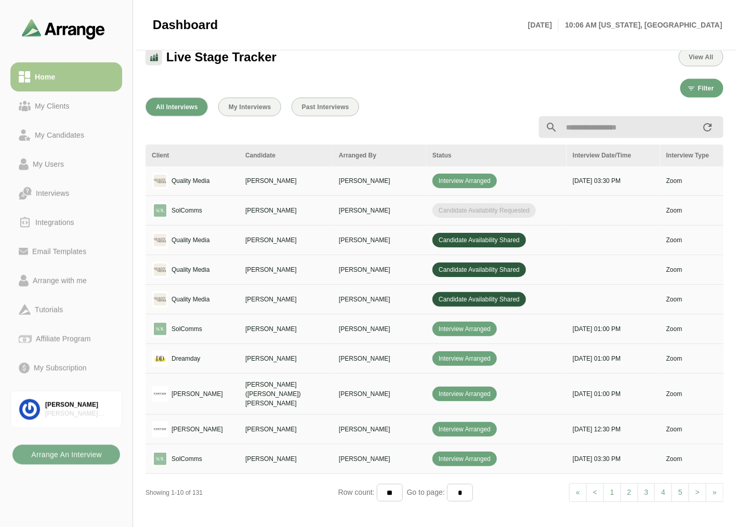
click at [630, 484] on link "2" at bounding box center [630, 493] width 18 height 19
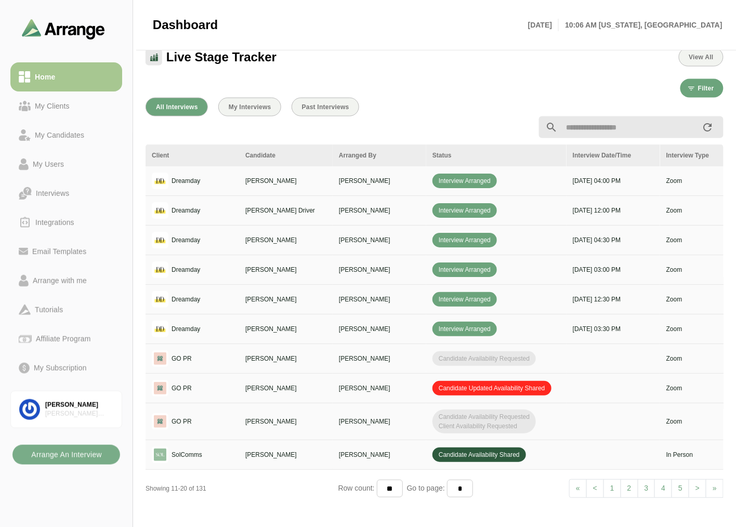
click at [609, 485] on link "1" at bounding box center [613, 489] width 18 height 19
select select "*"
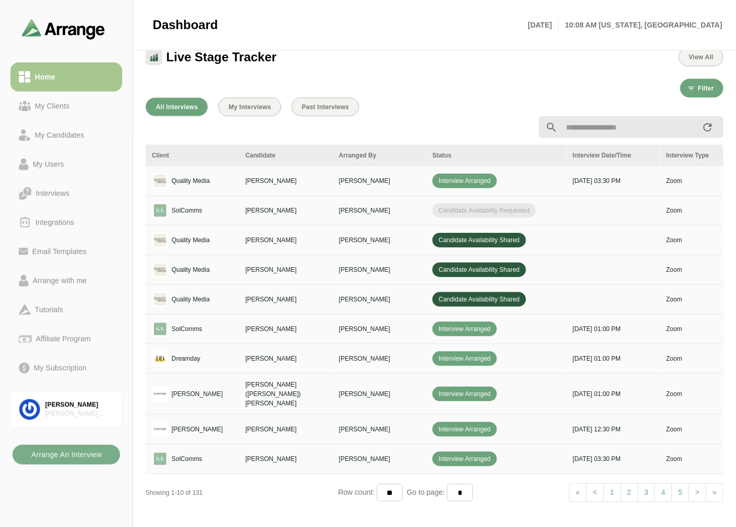
click at [611, 124] on input "text" at bounding box center [630, 128] width 144 height 22
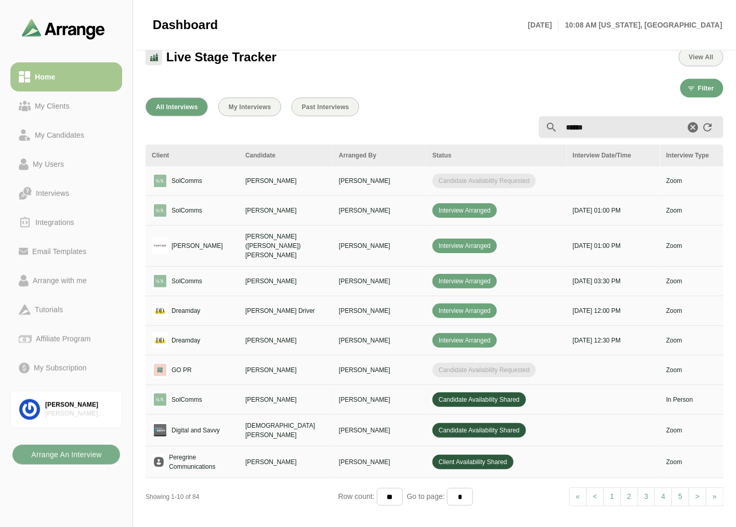
type input "******"
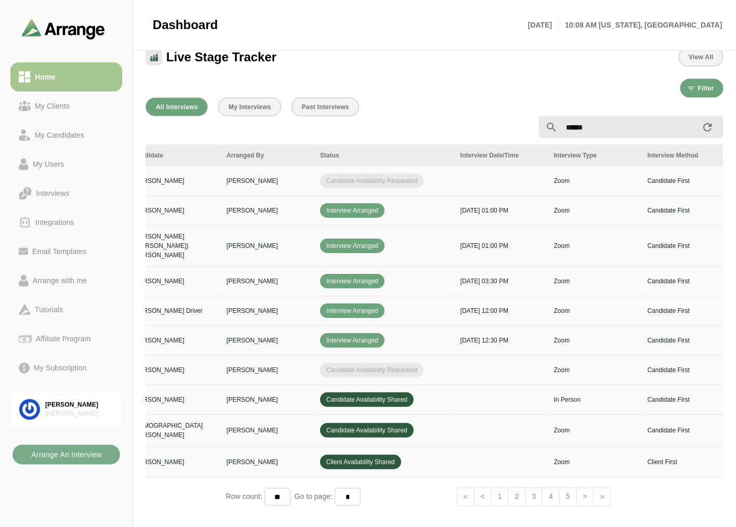
scroll to position [0, 438]
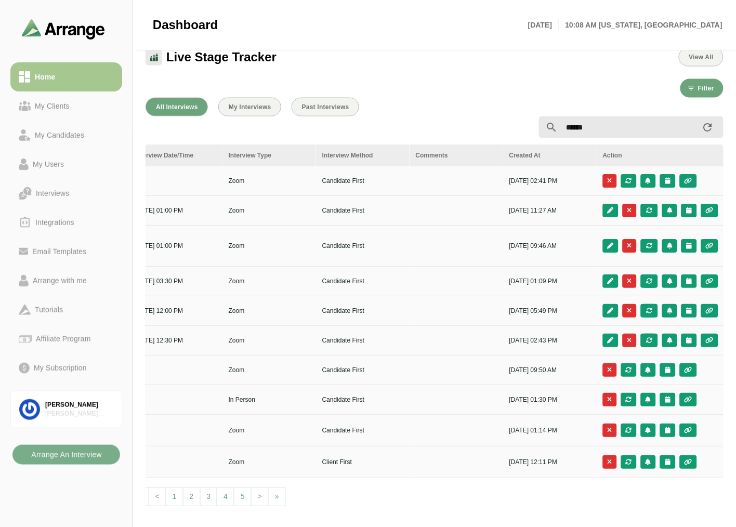
drag, startPoint x: 496, startPoint y: 394, endPoint x: 492, endPoint y: 397, distance: 5.9
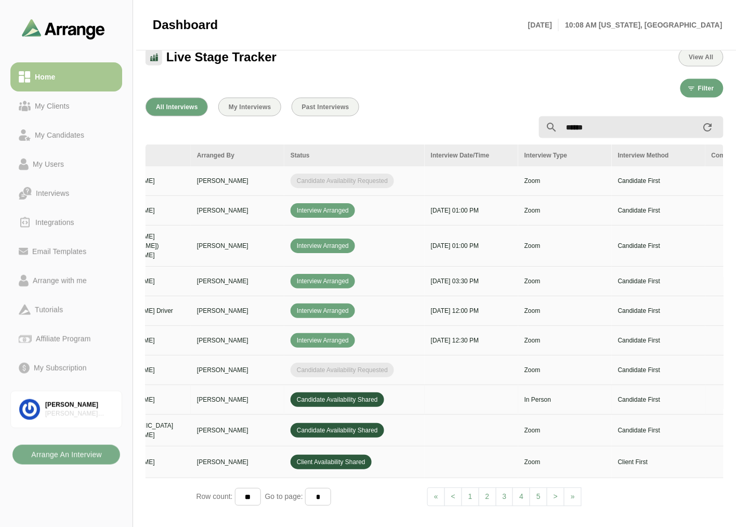
scroll to position [0, 0]
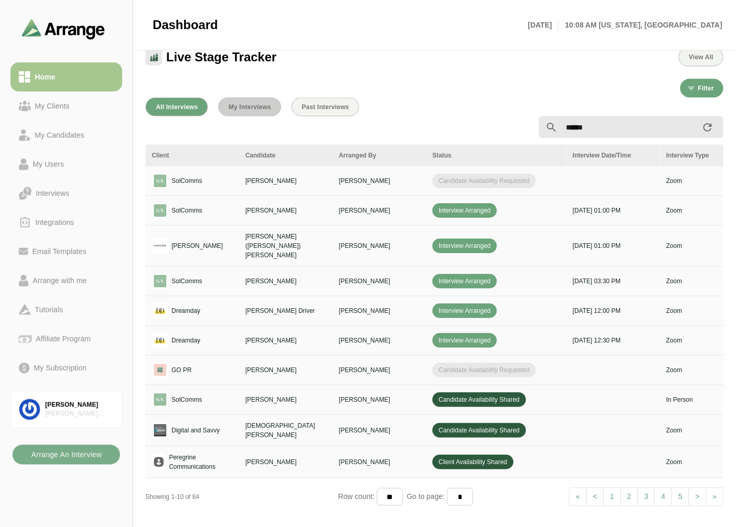
click at [236, 105] on span "My Interviews" at bounding box center [249, 107] width 43 height 7
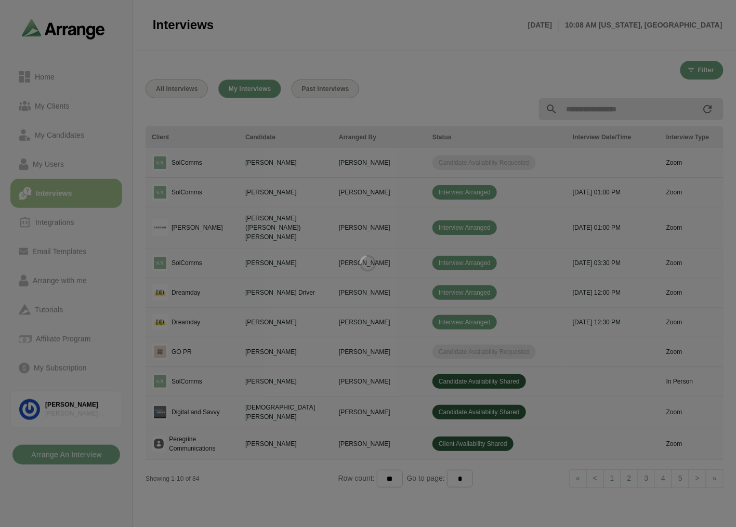
scroll to position [2, 0]
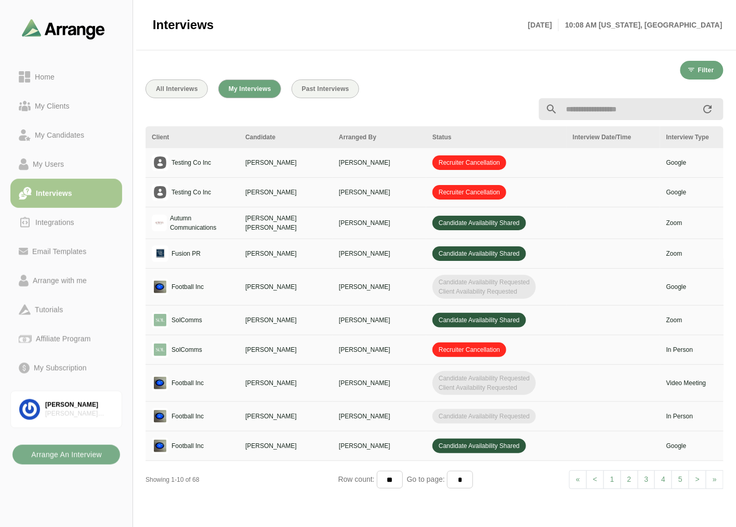
click at [175, 94] on div at bounding box center [434, 109] width 591 height 34
click at [177, 82] on button "All Interviews" at bounding box center [177, 89] width 62 height 19
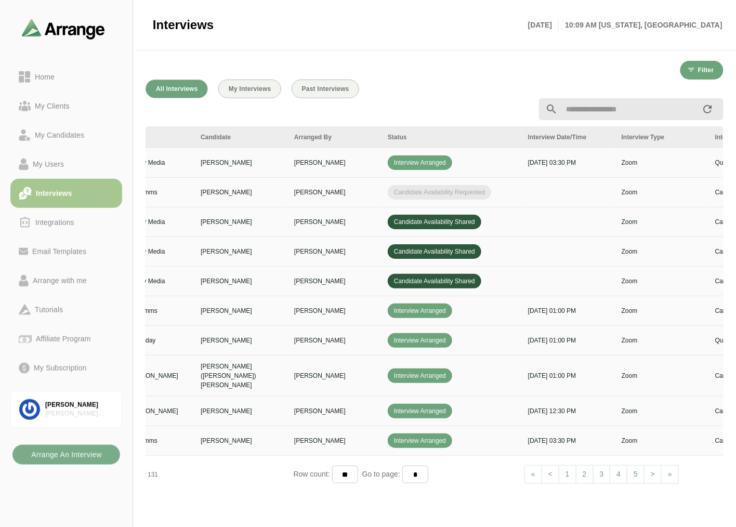
scroll to position [0, 438]
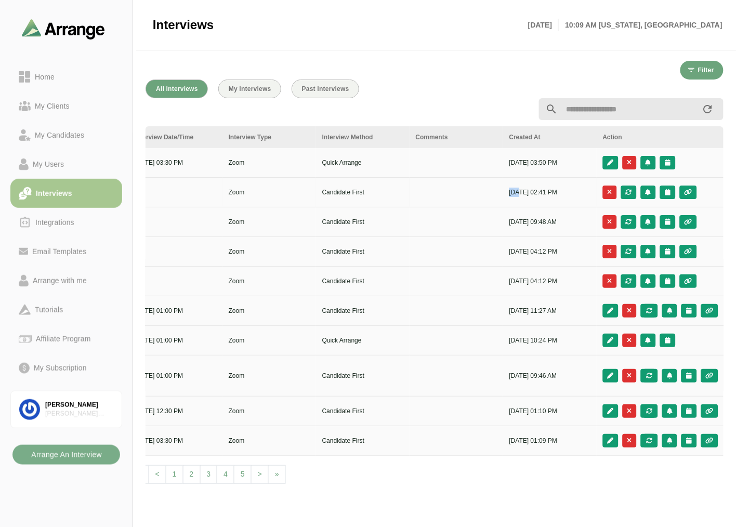
drag, startPoint x: 509, startPoint y: 193, endPoint x: 519, endPoint y: 191, distance: 10.6
click at [519, 191] on p "26th Sep, 2025 - 02:41 PM" at bounding box center [550, 192] width 81 height 9
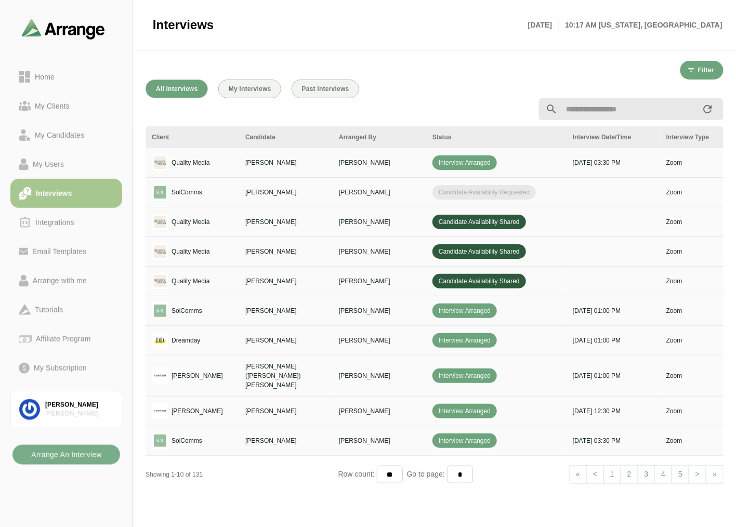
click at [615, 101] on input "text" at bounding box center [630, 109] width 144 height 22
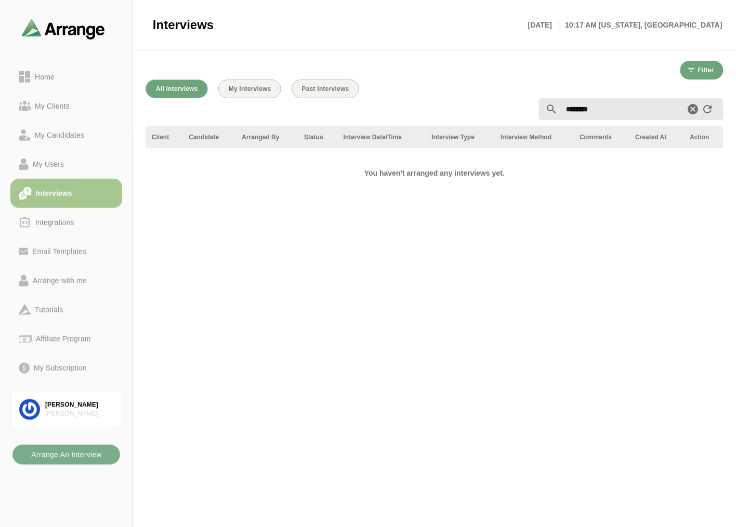
drag, startPoint x: 616, startPoint y: 110, endPoint x: 527, endPoint y: 87, distance: 91.3
click at [527, 87] on div "All Interviews My Interviews Past Interviews ******** Client Candidate Arranged…" at bounding box center [434, 299] width 591 height 452
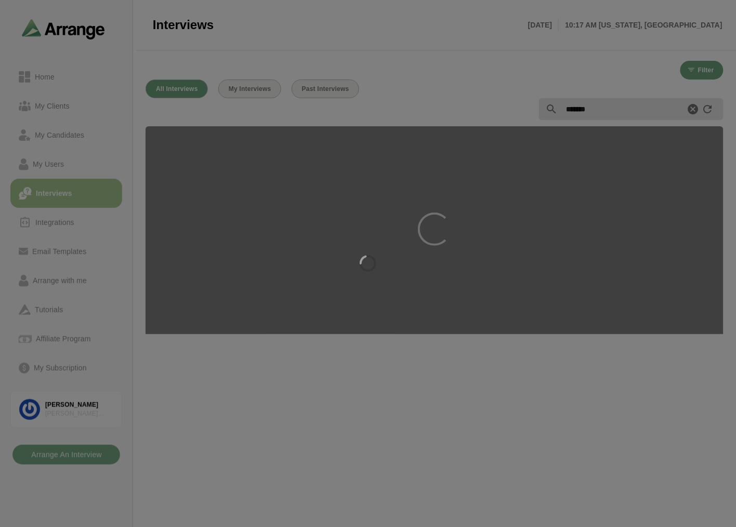
type input "********"
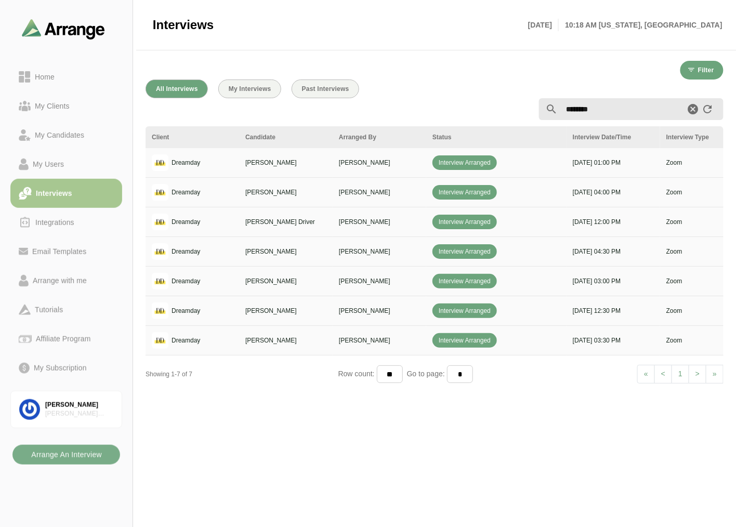
click at [692, 105] on icon "Clear" at bounding box center [694, 109] width 12 height 12
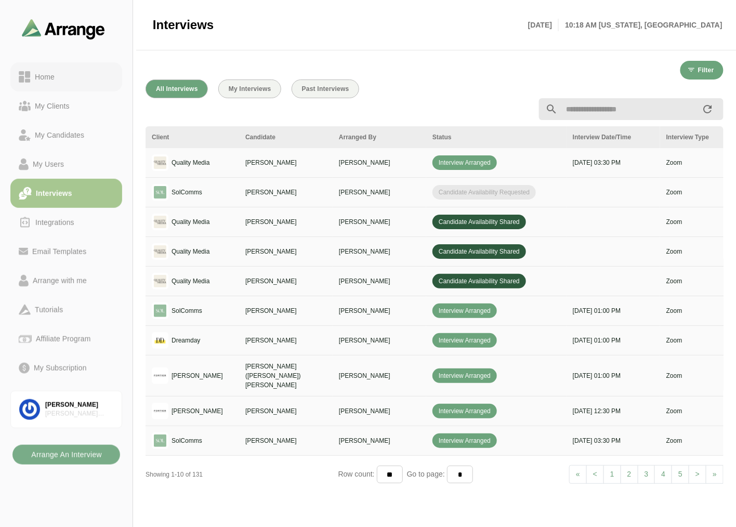
click at [60, 64] on link "Home" at bounding box center [66, 76] width 112 height 29
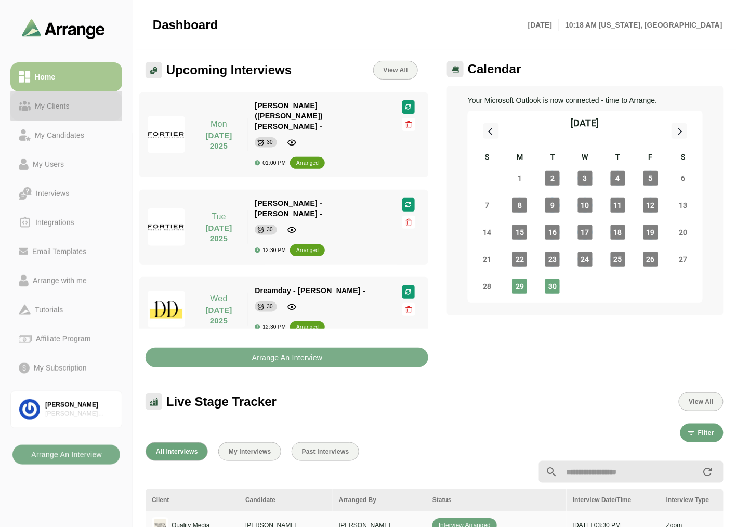
click at [56, 105] on div "My Clients" at bounding box center [52, 106] width 43 height 12
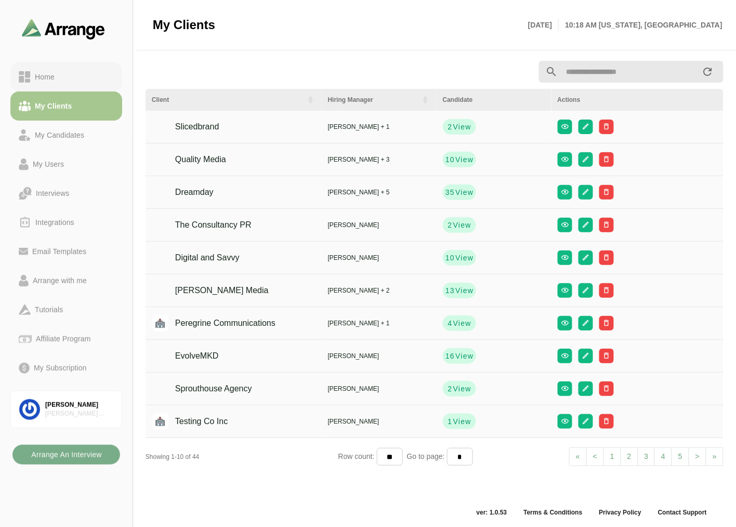
click at [60, 87] on link "Home" at bounding box center [66, 76] width 112 height 29
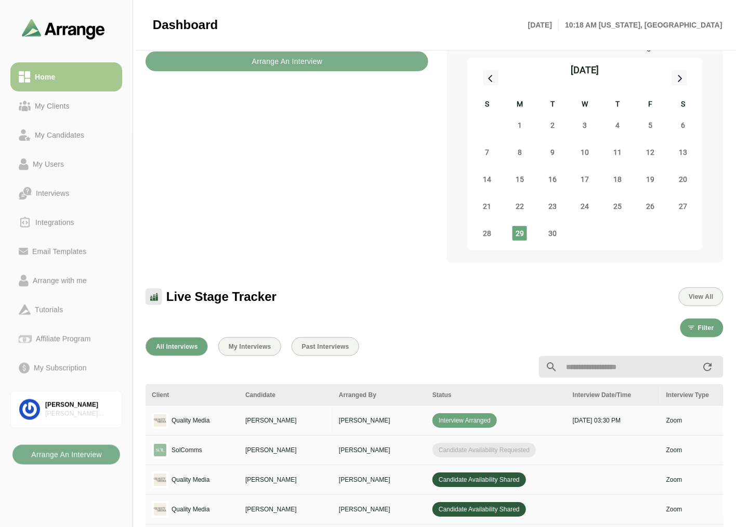
scroll to position [117, 0]
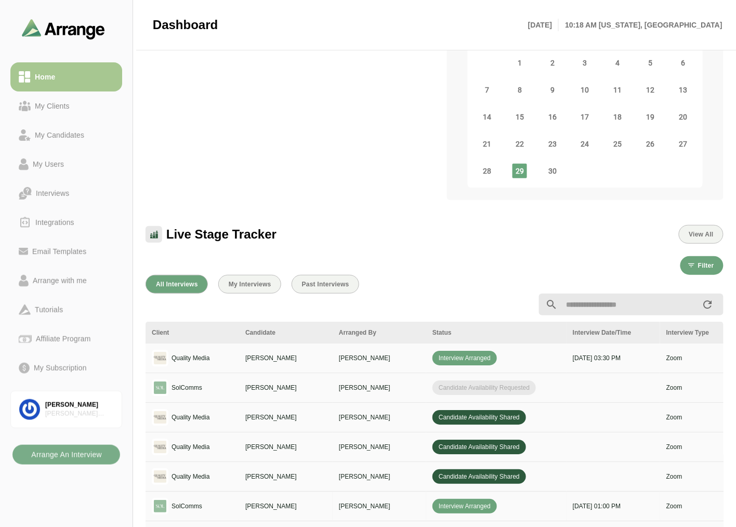
click at [609, 492] on td "2nd Oct, 2025 - 01:00 PM" at bounding box center [614, 507] width 94 height 30
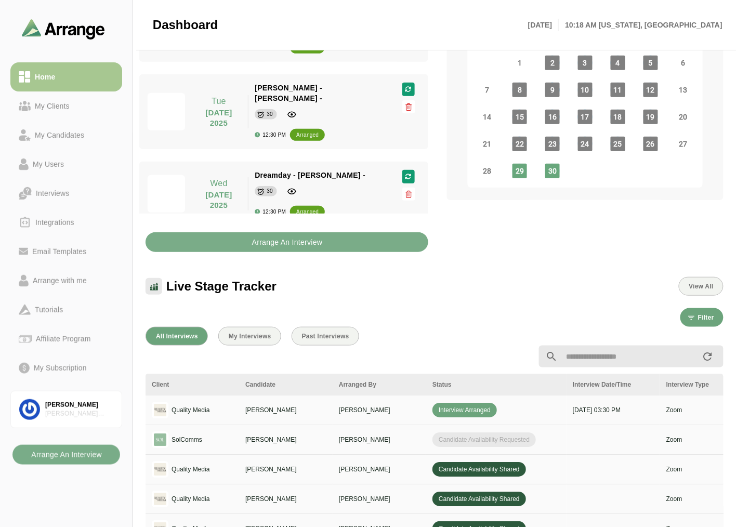
scroll to position [360, 0]
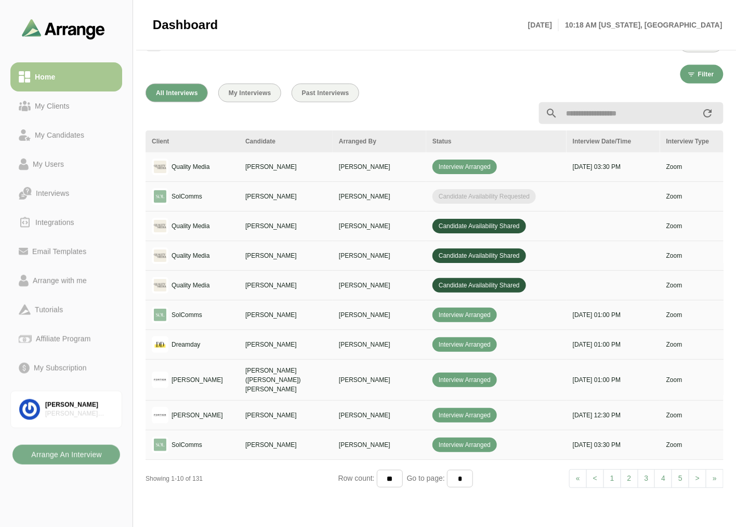
click at [612, 118] on input "text" at bounding box center [630, 113] width 144 height 22
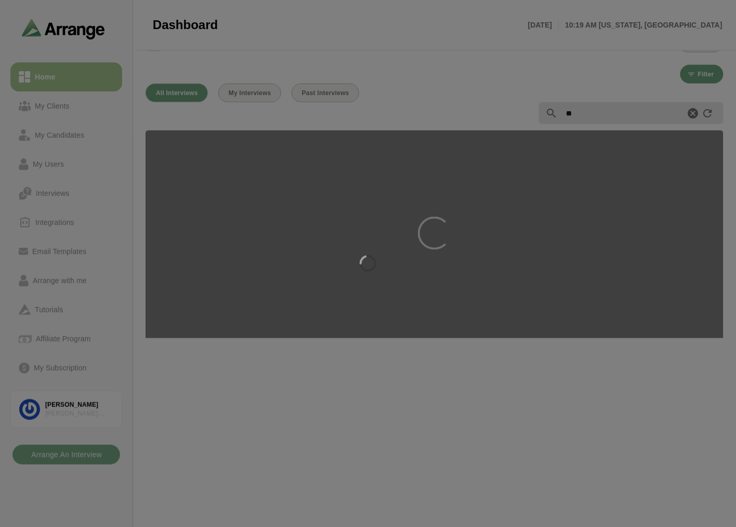
type input "*"
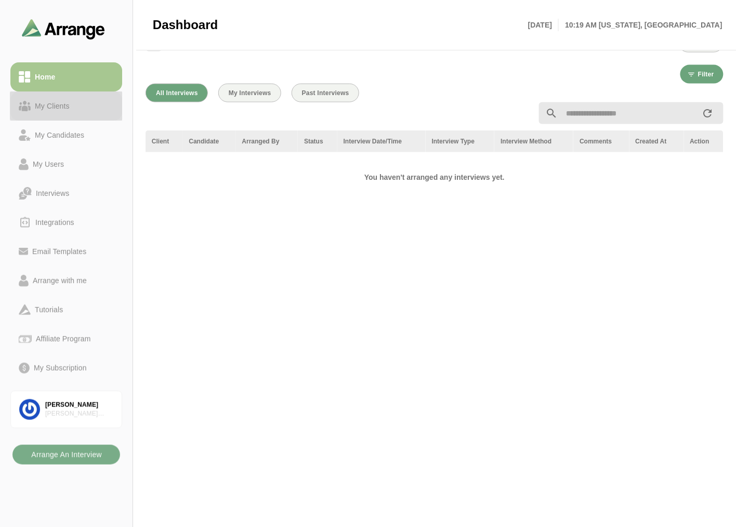
click at [69, 102] on div "My Clients" at bounding box center [52, 106] width 43 height 12
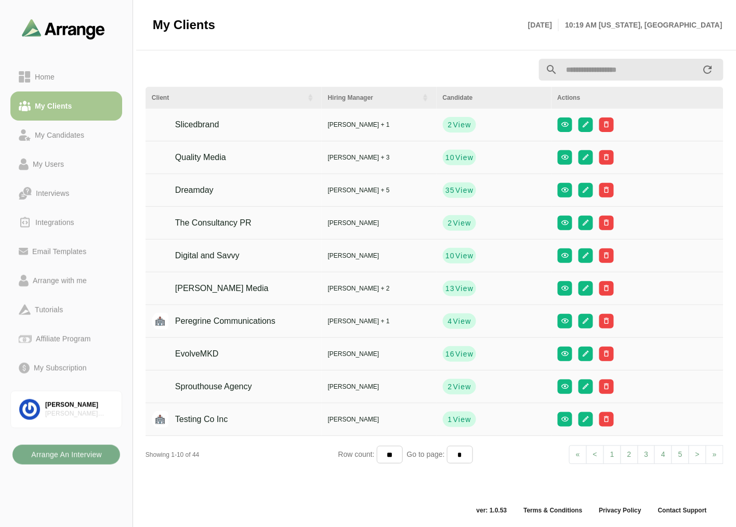
scroll to position [3, 0]
click at [606, 63] on input "text" at bounding box center [630, 70] width 144 height 22
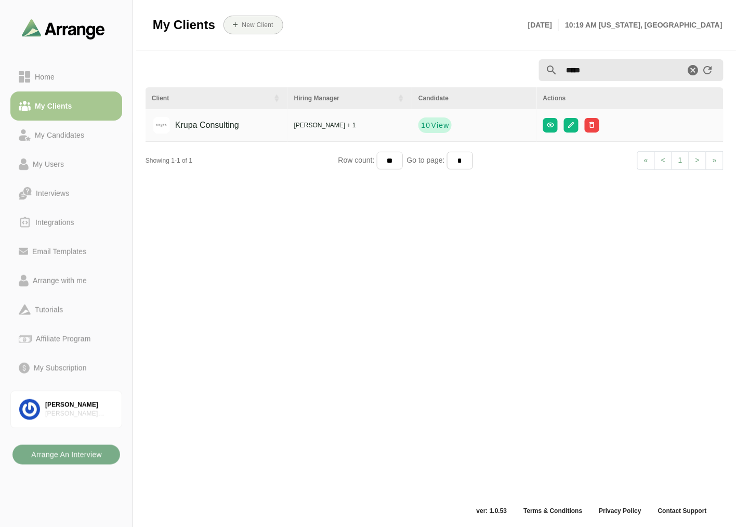
type input "*****"
click at [439, 122] on span "View" at bounding box center [440, 125] width 19 height 10
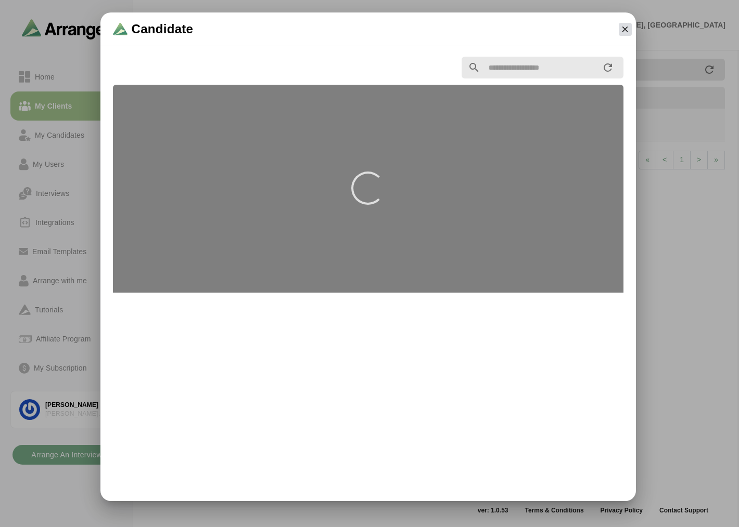
click at [623, 27] on icon "button" at bounding box center [624, 28] width 9 height 9
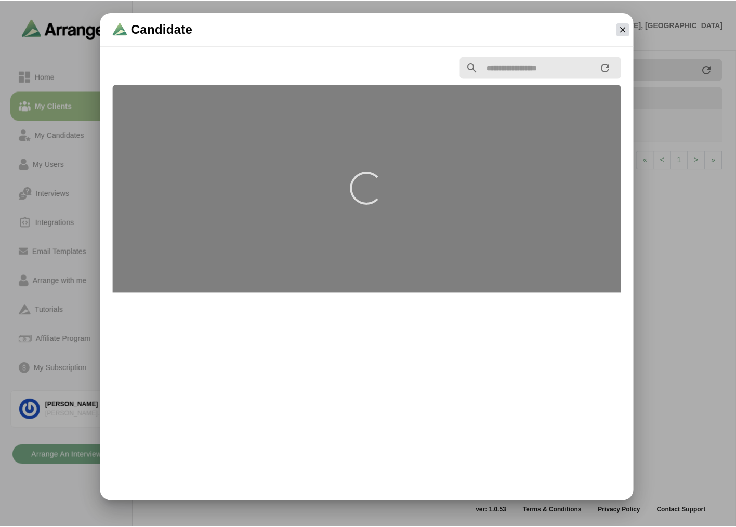
scroll to position [3, 0]
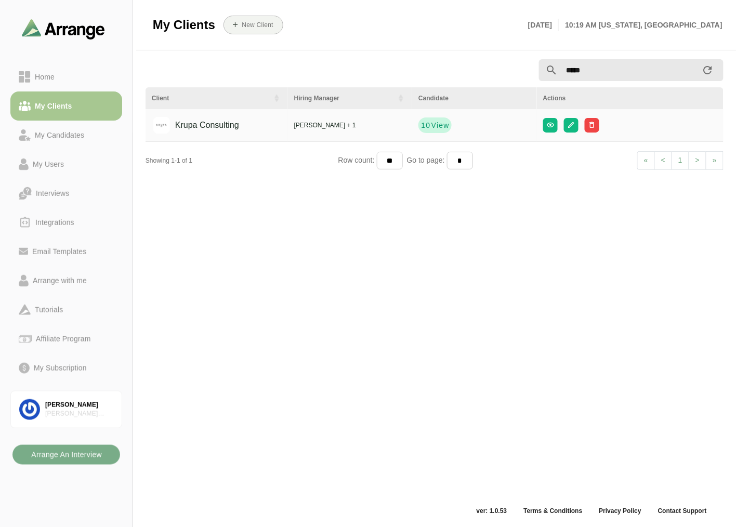
click at [426, 118] on button "10 View" at bounding box center [435, 126] width 33 height 16
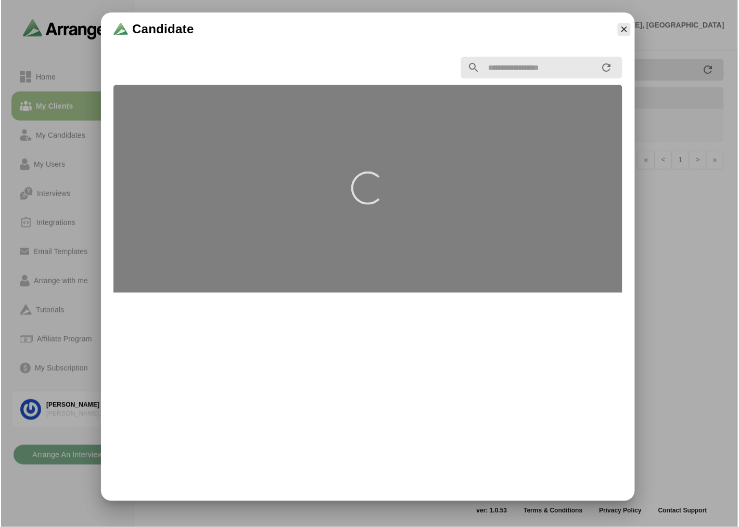
scroll to position [0, 0]
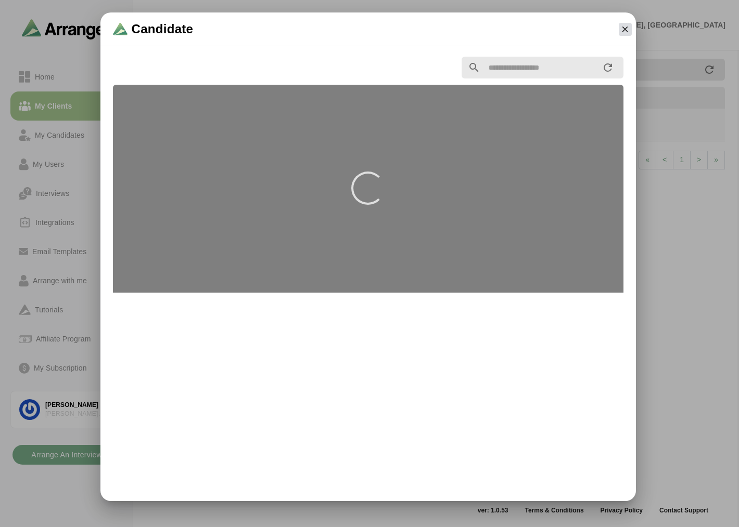
click at [622, 32] on icon "button" at bounding box center [624, 28] width 9 height 9
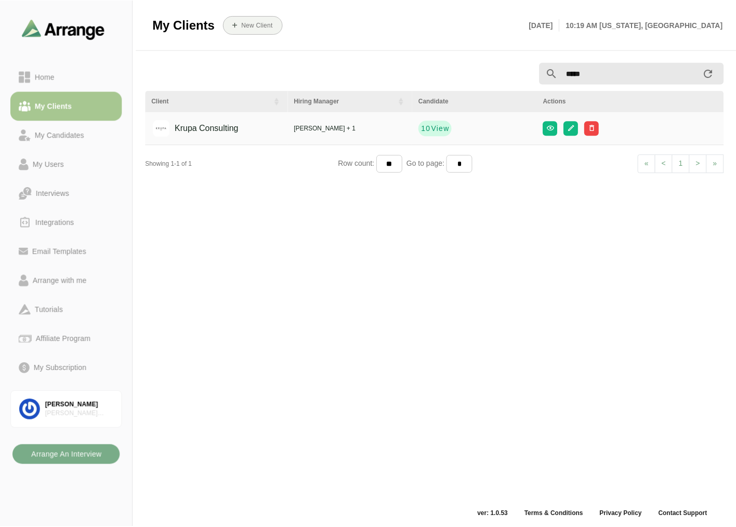
scroll to position [3, 0]
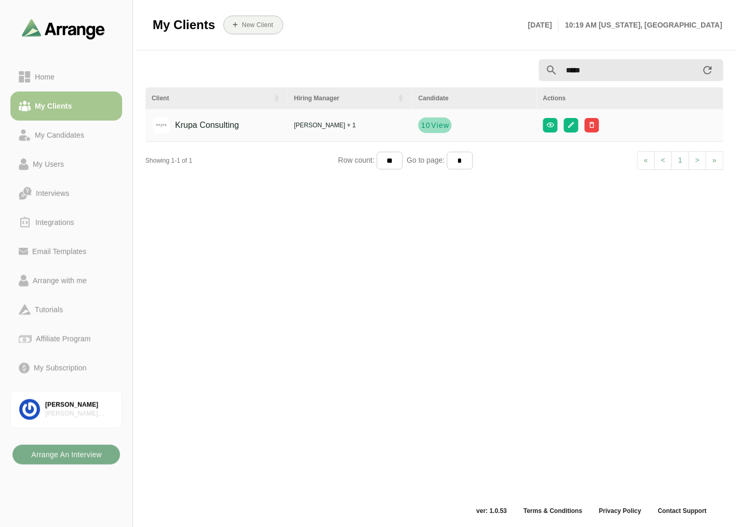
click at [437, 130] on span "View" at bounding box center [440, 125] width 19 height 10
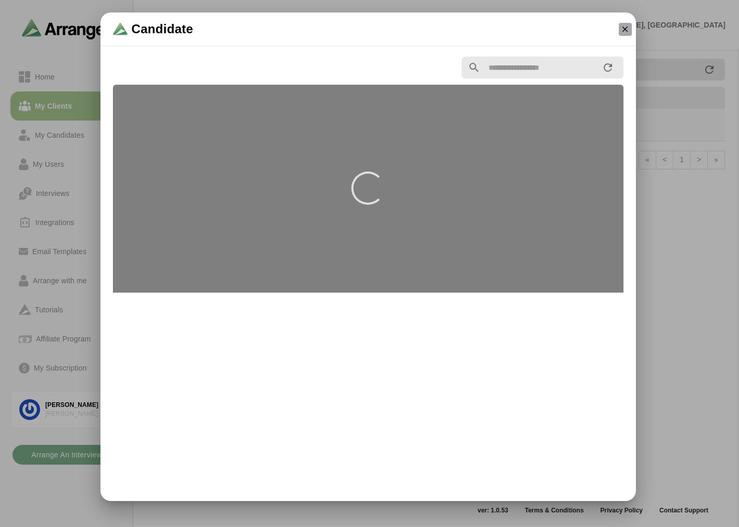
click at [622, 34] on button "button" at bounding box center [624, 29] width 13 height 13
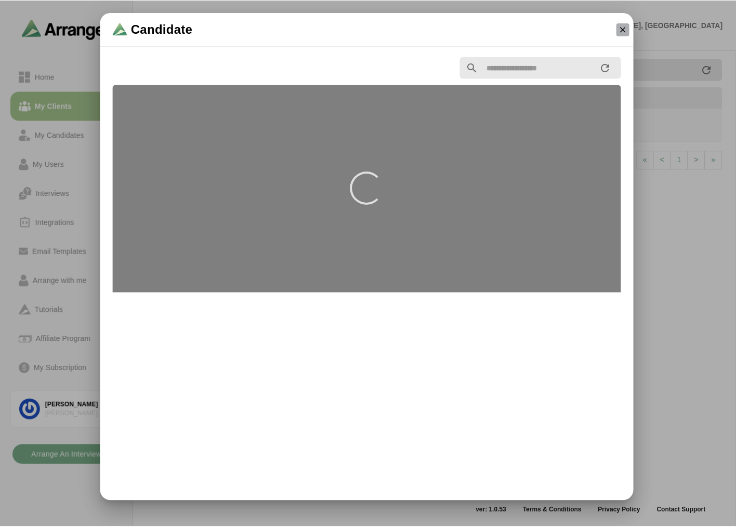
scroll to position [3, 0]
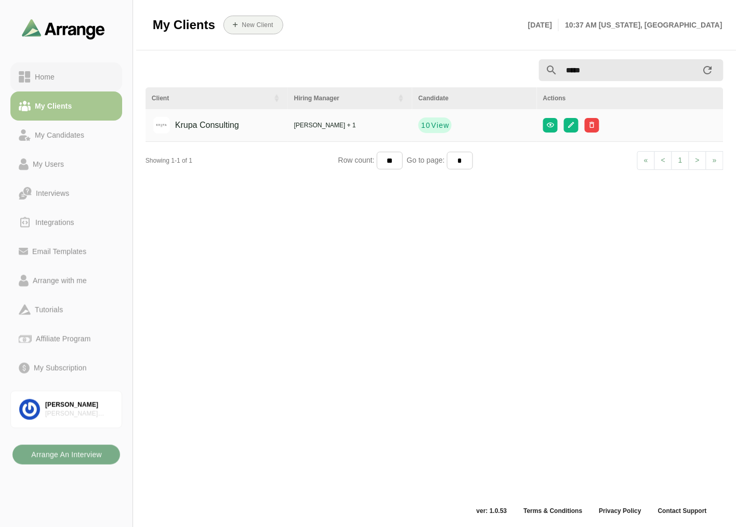
click at [68, 76] on div "Home" at bounding box center [66, 77] width 95 height 12
